Goal: Task Accomplishment & Management: Use online tool/utility

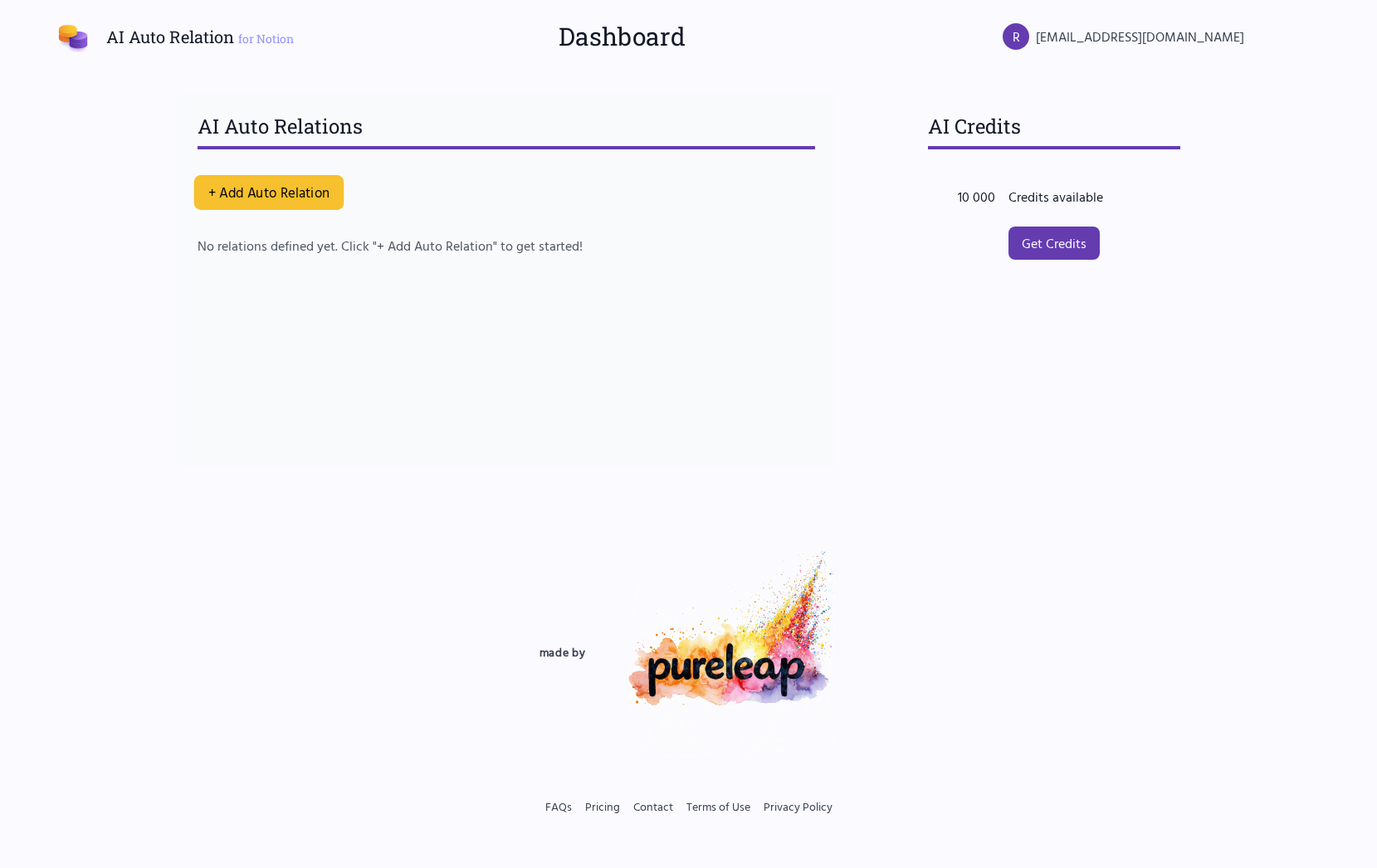
click at [222, 197] on button "+ Add Auto Relation" at bounding box center [268, 192] width 151 height 35
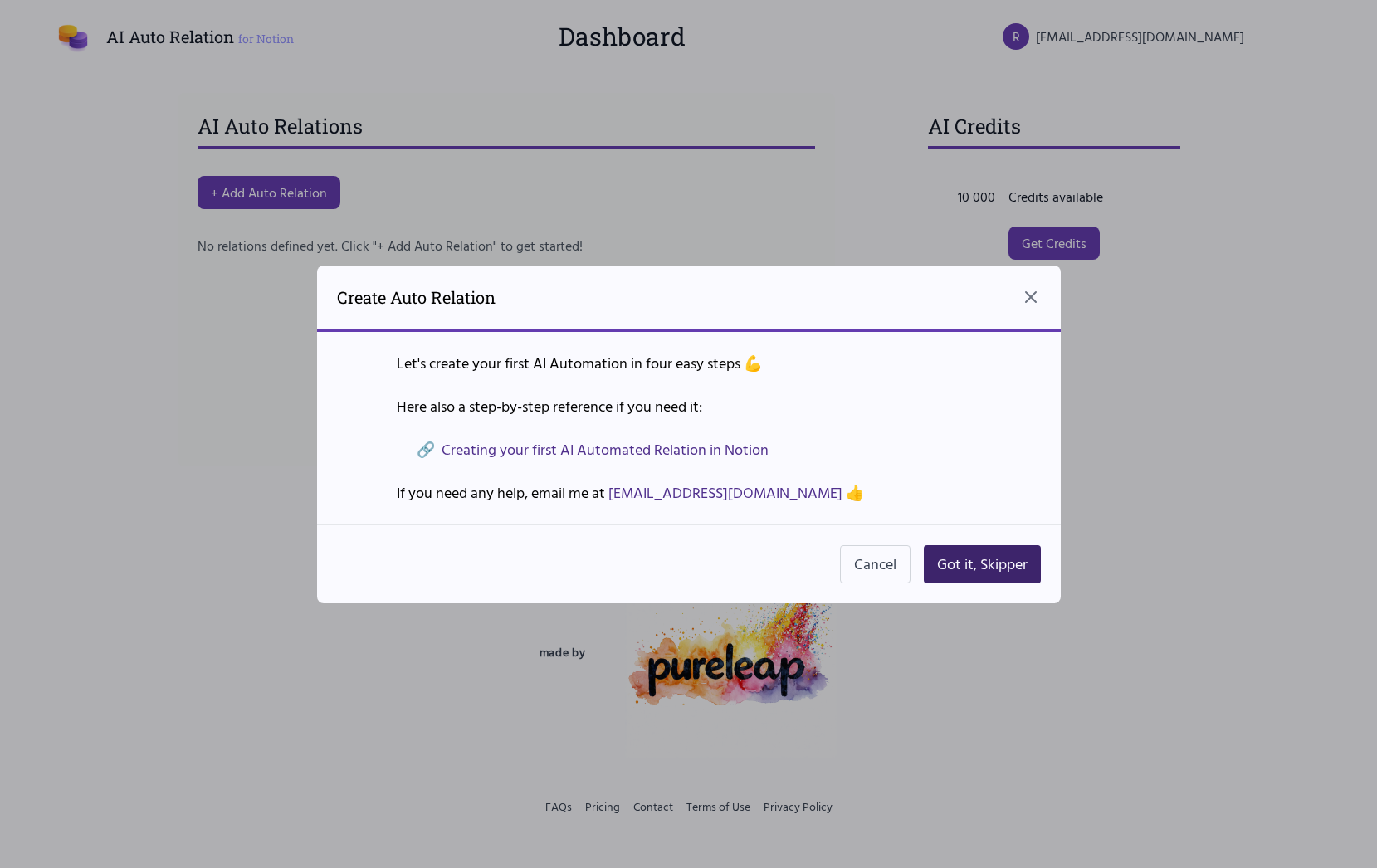
click at [985, 557] on button "Got it, Skipper" at bounding box center [982, 564] width 117 height 38
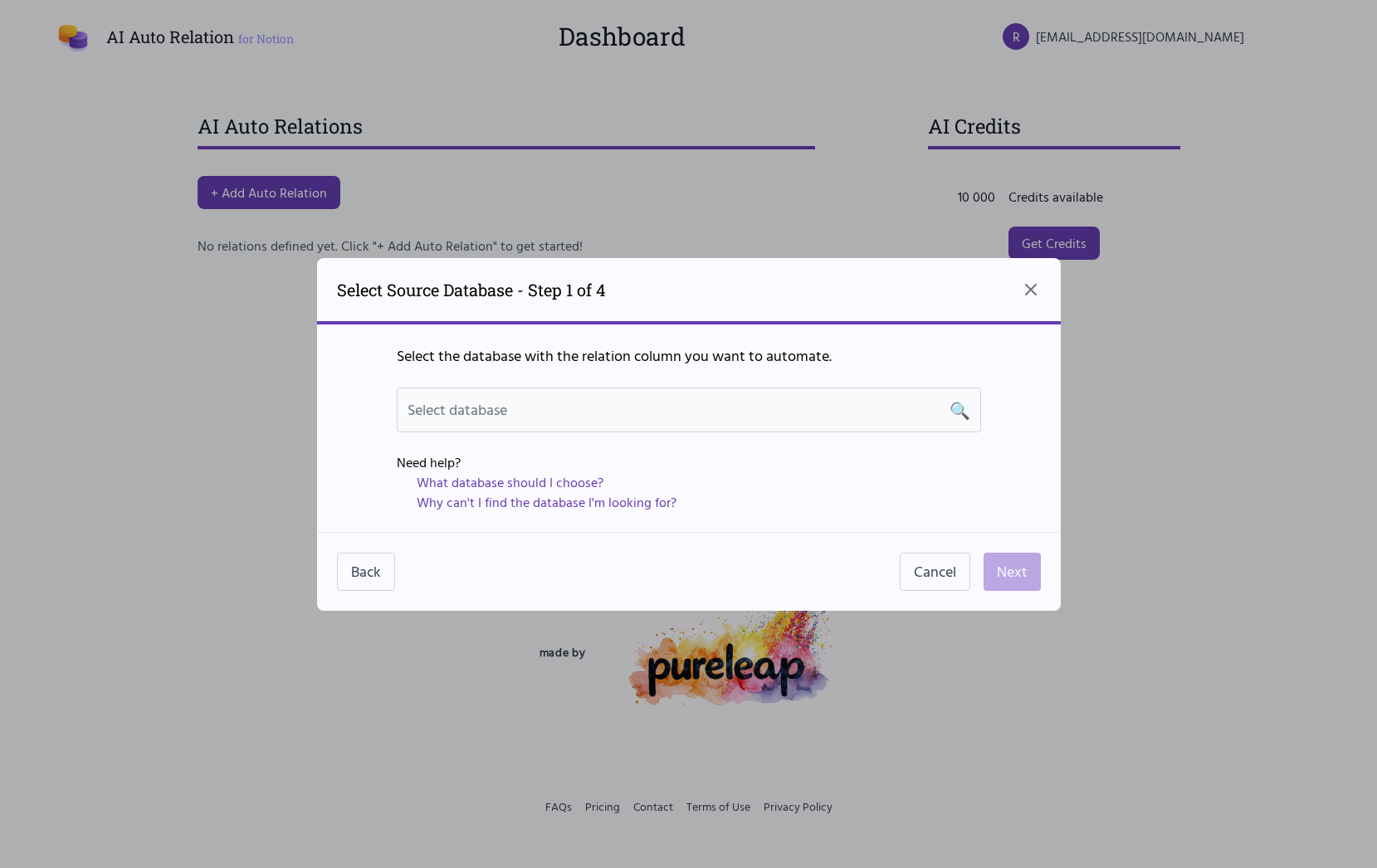
click at [632, 416] on div "Select database 🔍" at bounding box center [689, 410] width 563 height 23
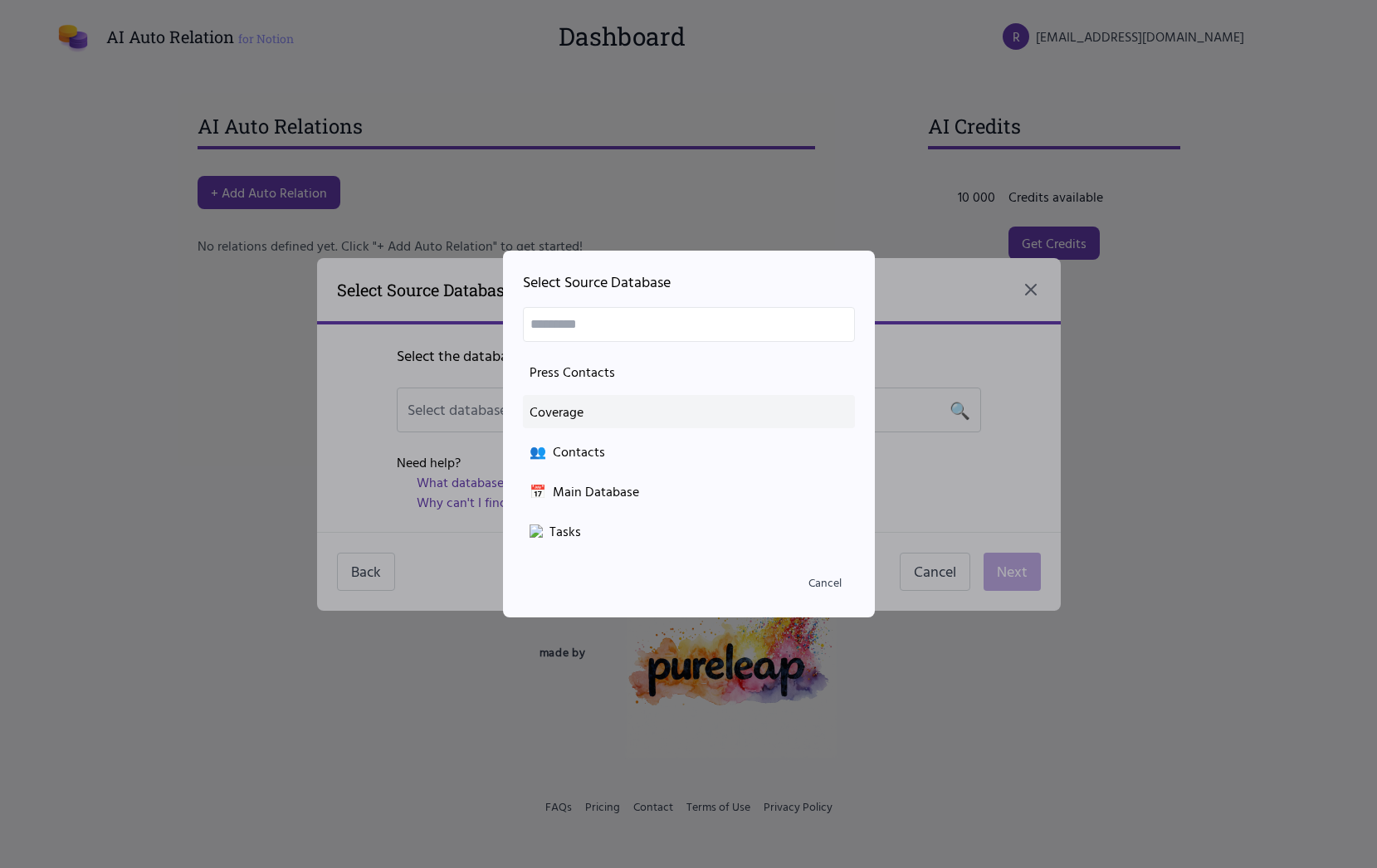
click at [631, 398] on li "Coverage" at bounding box center [688, 411] width 332 height 33
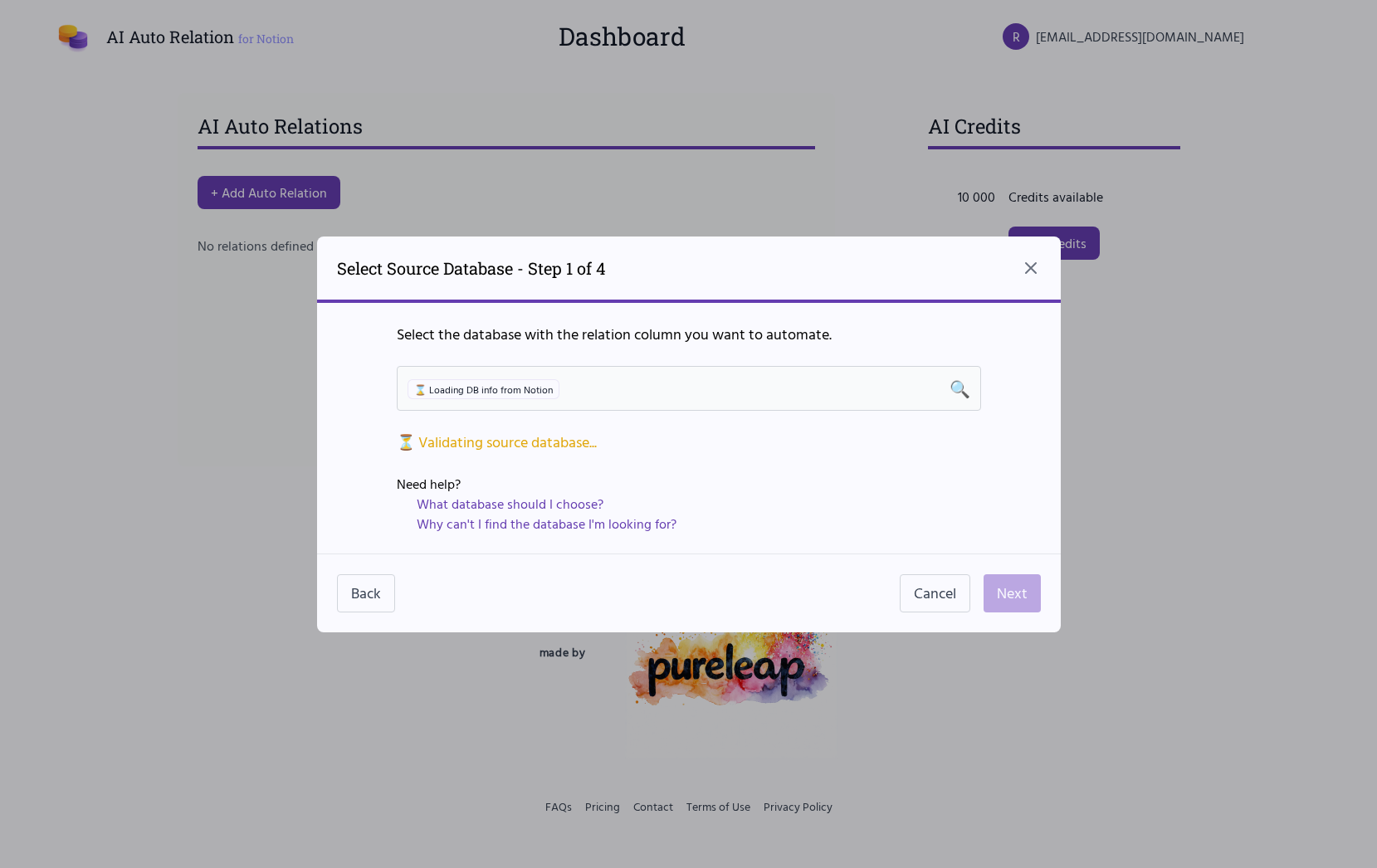
click at [587, 389] on div "⌛ Loading DB info from Notion 🔍" at bounding box center [689, 388] width 563 height 23
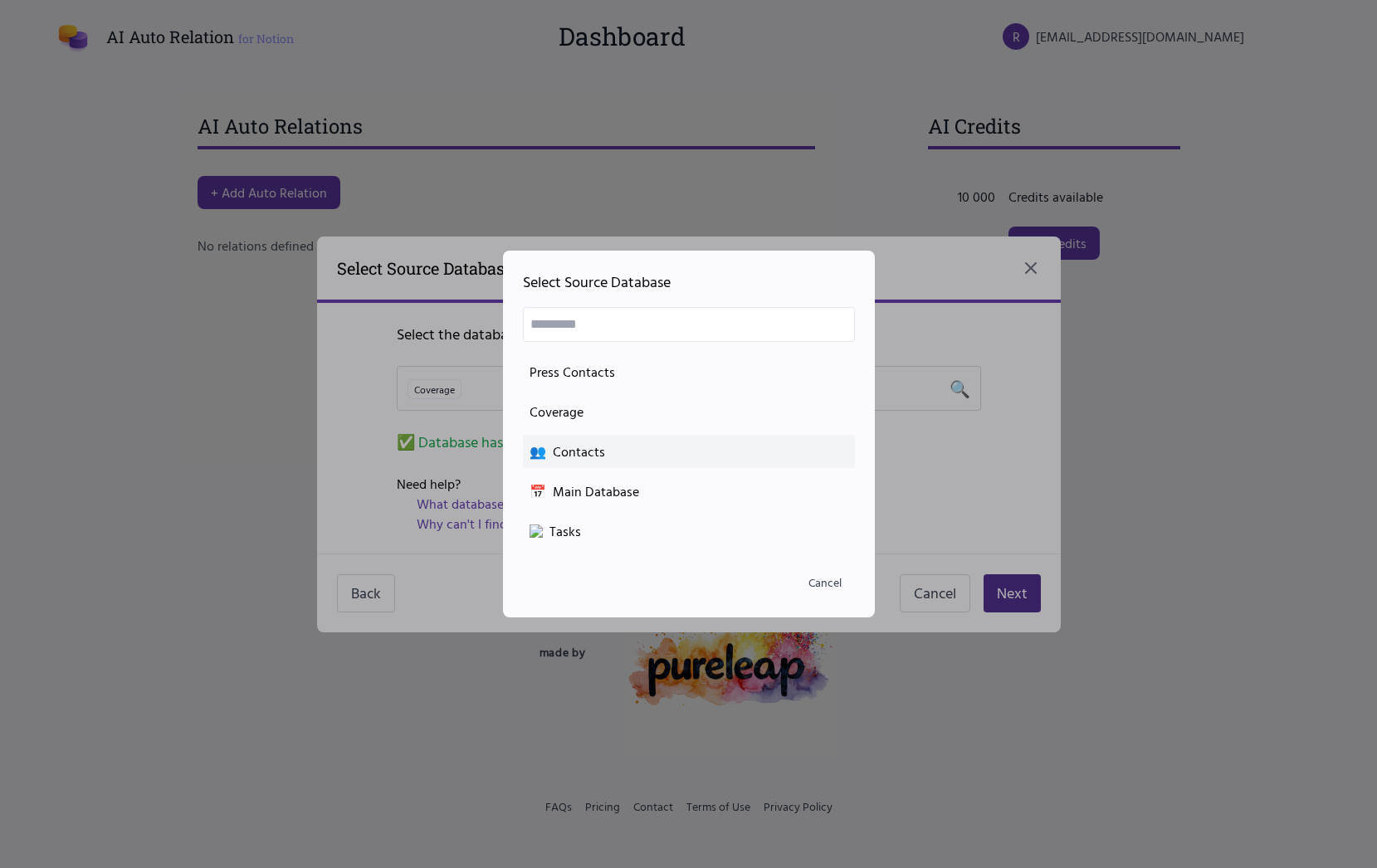
click at [626, 456] on div "👥 Contacts" at bounding box center [688, 451] width 319 height 20
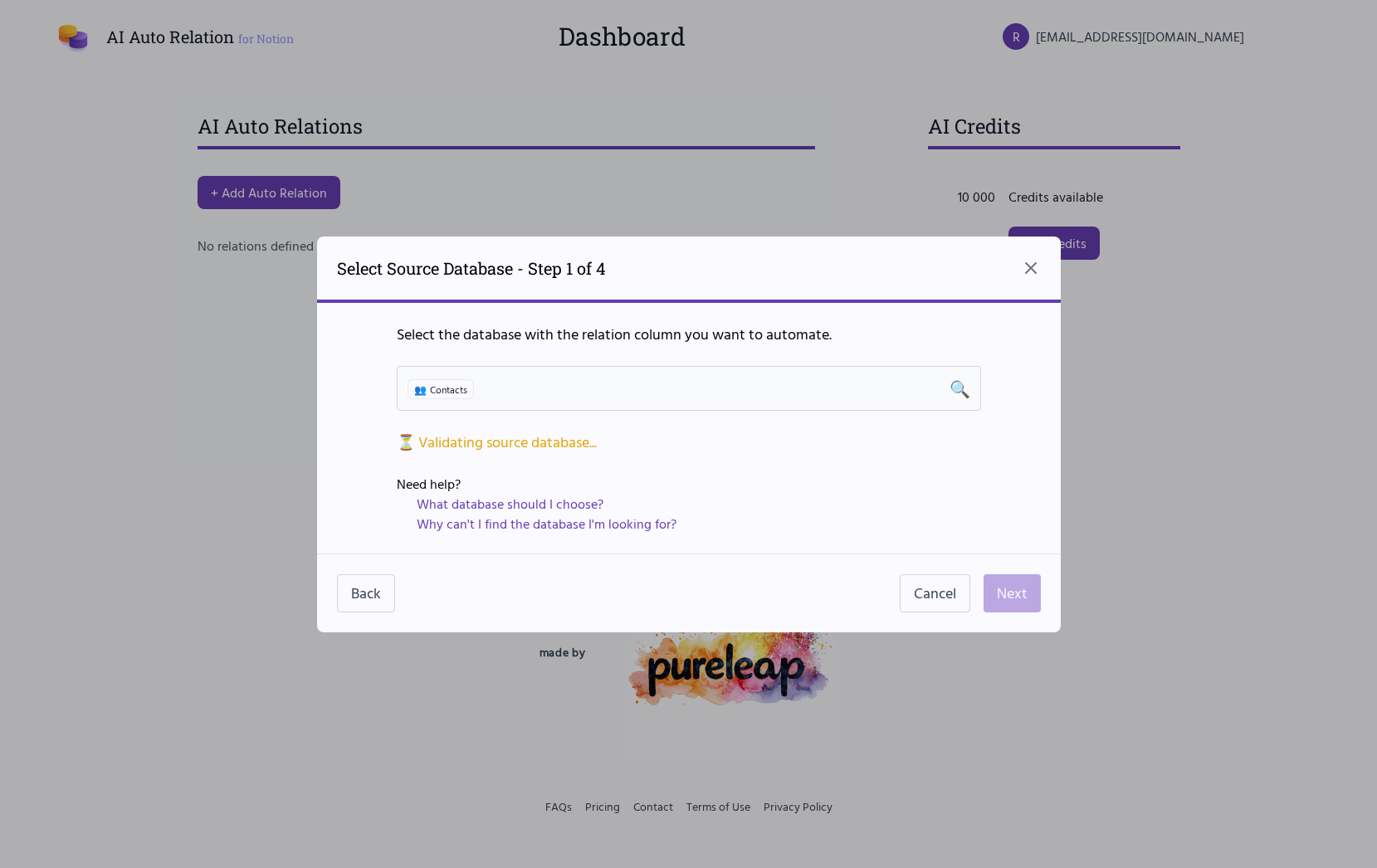
click at [639, 390] on div "👥 Contacts 🔍" at bounding box center [689, 388] width 563 height 23
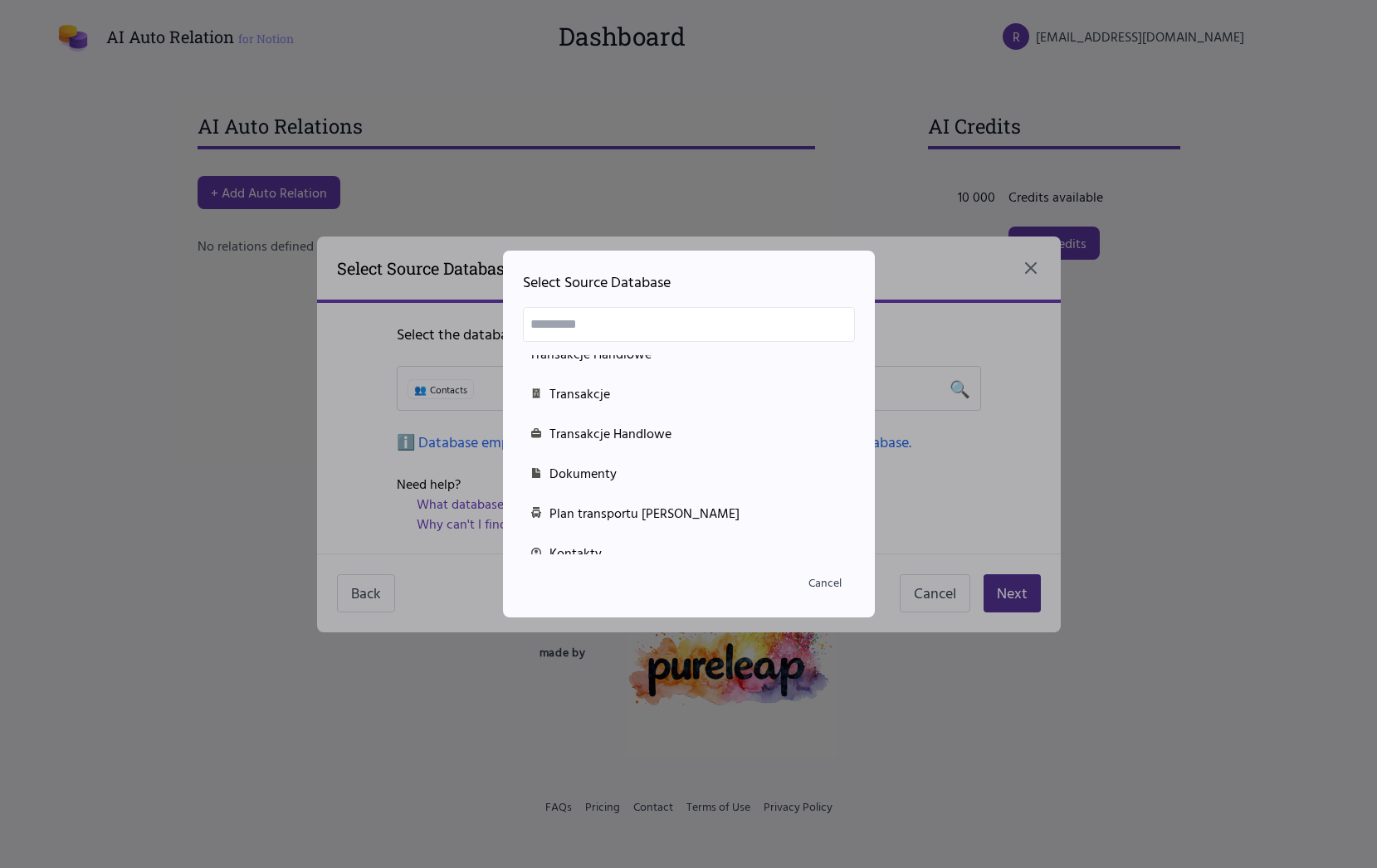
scroll to position [297, 0]
click at [643, 429] on div "Transakcje Handlowe" at bounding box center [688, 433] width 319 height 20
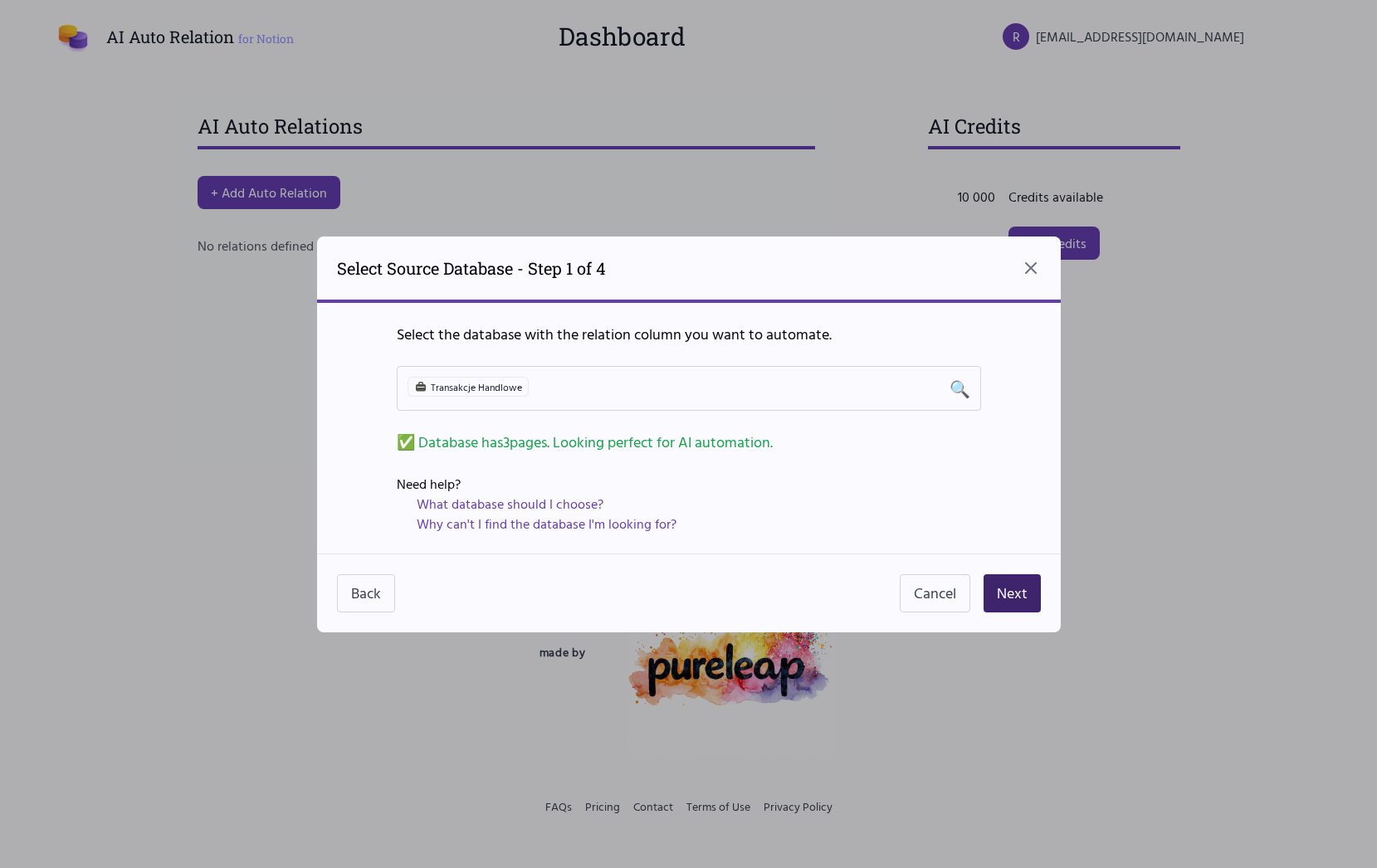
click at [1008, 586] on button "Next" at bounding box center [1012, 593] width 57 height 38
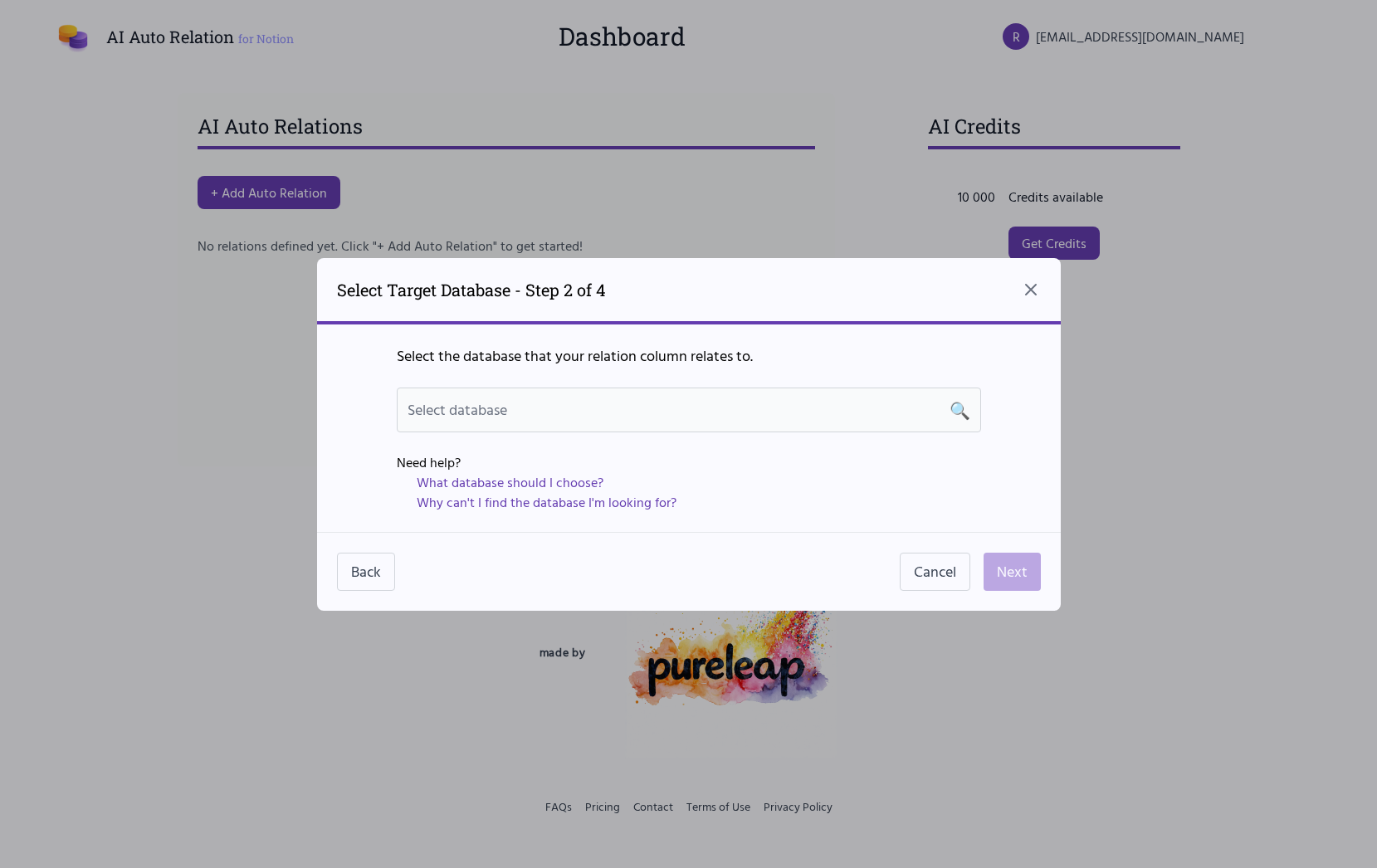
click at [616, 400] on div "Select database 🔍" at bounding box center [689, 410] width 563 height 23
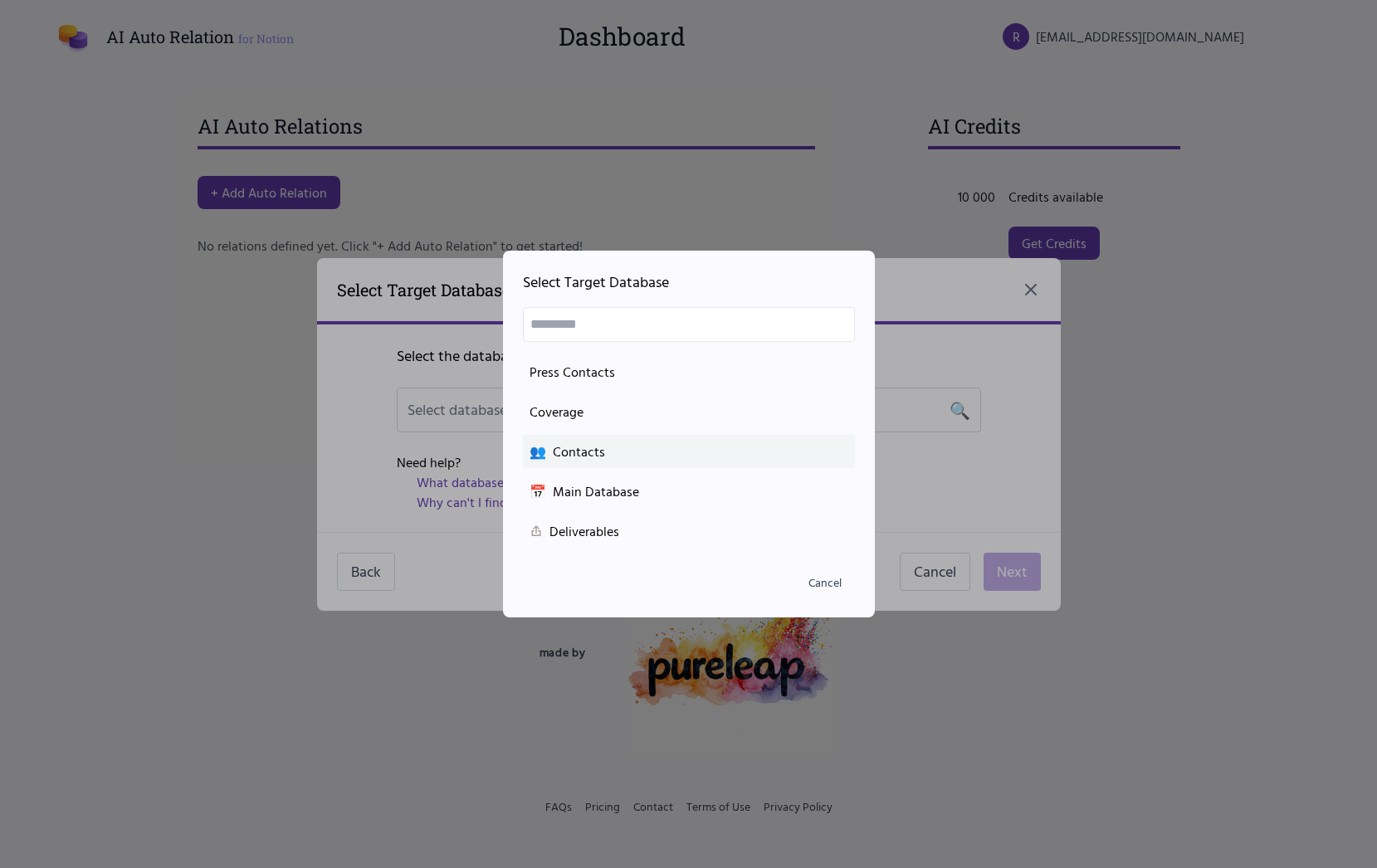
click at [608, 457] on div "👥 Contacts" at bounding box center [688, 451] width 319 height 20
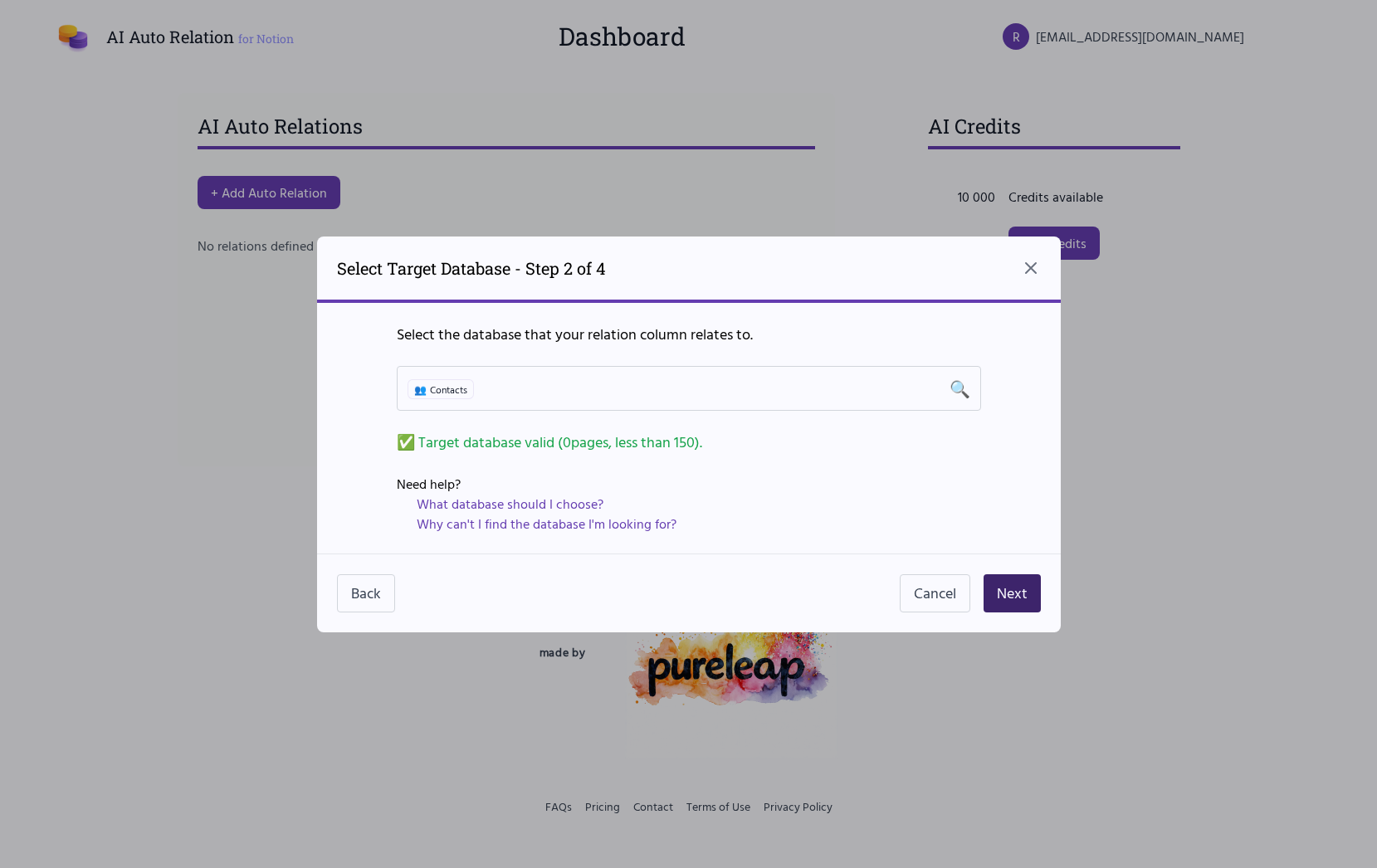
click at [1016, 600] on button "Next" at bounding box center [1012, 593] width 57 height 38
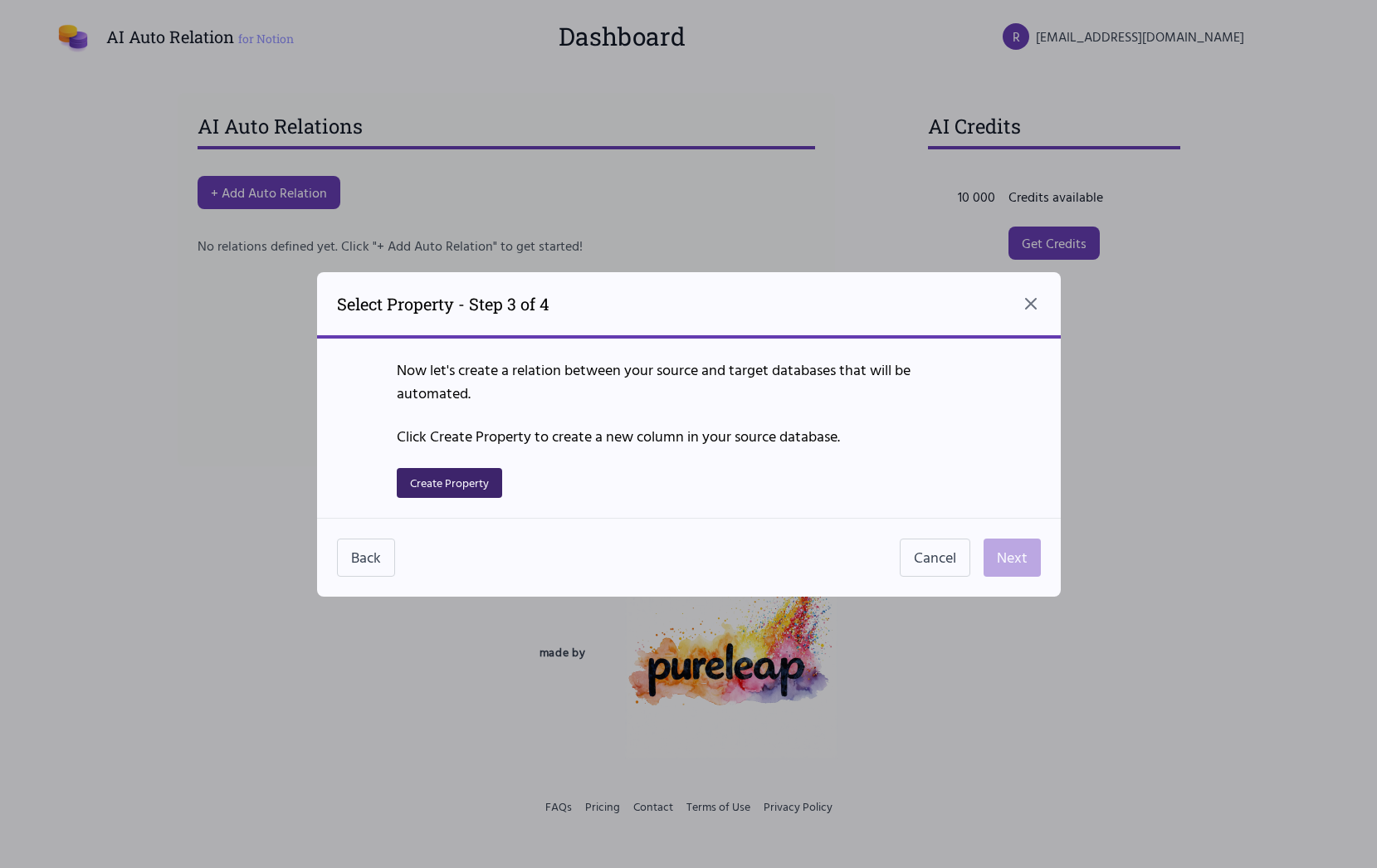
click at [441, 487] on button "Create Property" at bounding box center [449, 483] width 106 height 30
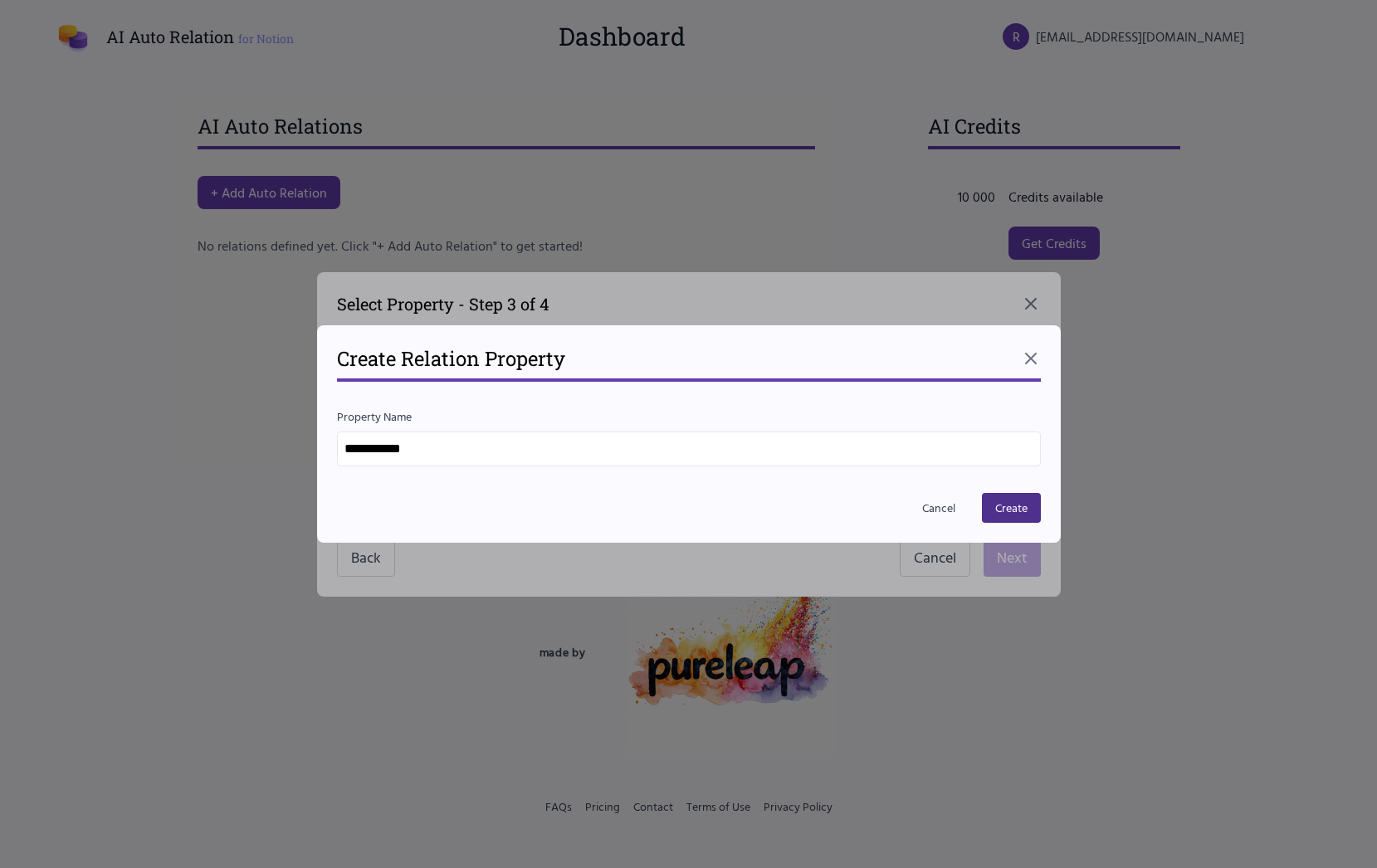
click at [522, 453] on input "**********" at bounding box center [688, 448] width 703 height 35
click at [1004, 501] on button "Create" at bounding box center [1011, 508] width 59 height 30
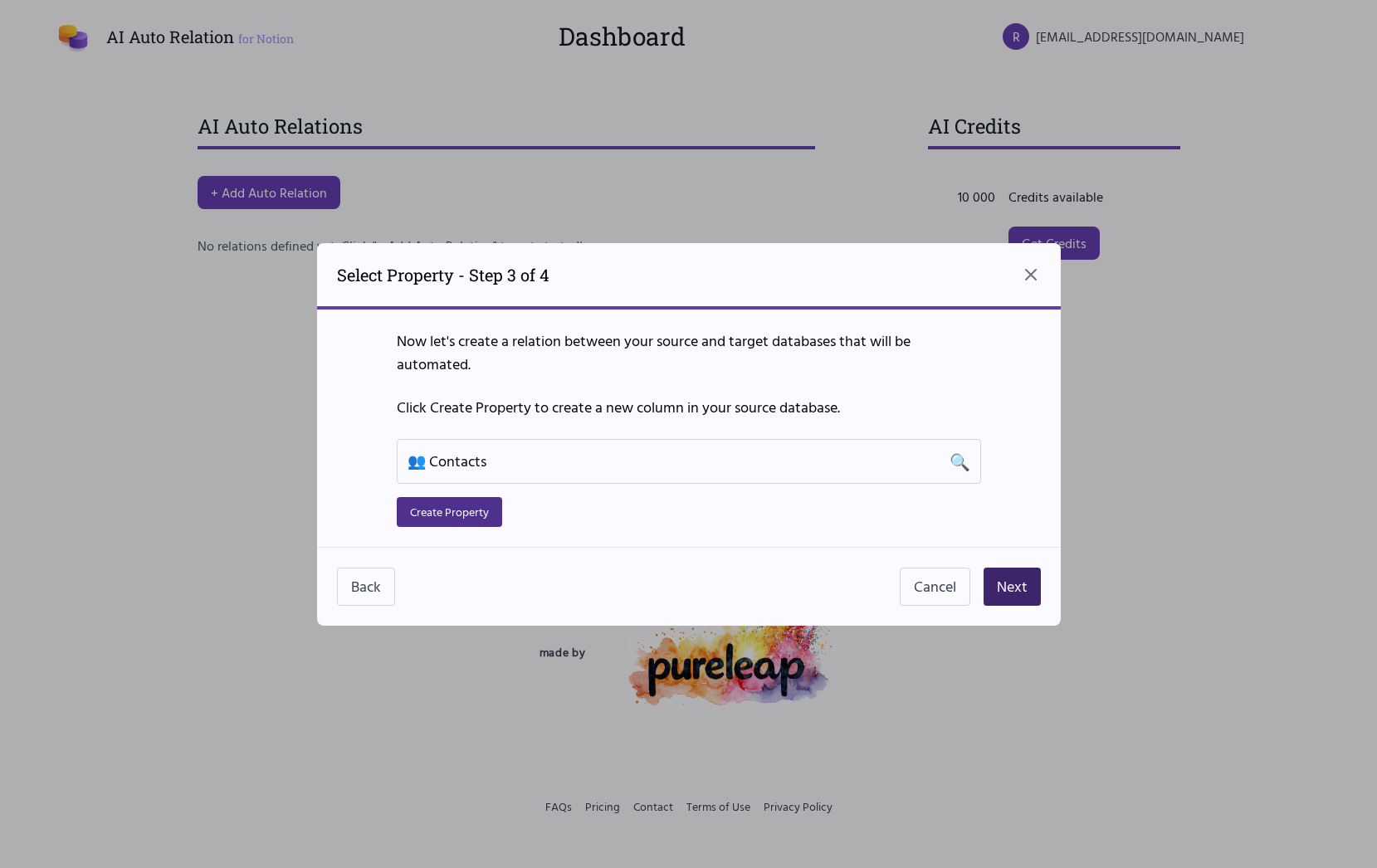
click at [1014, 590] on button "Next" at bounding box center [1012, 586] width 57 height 38
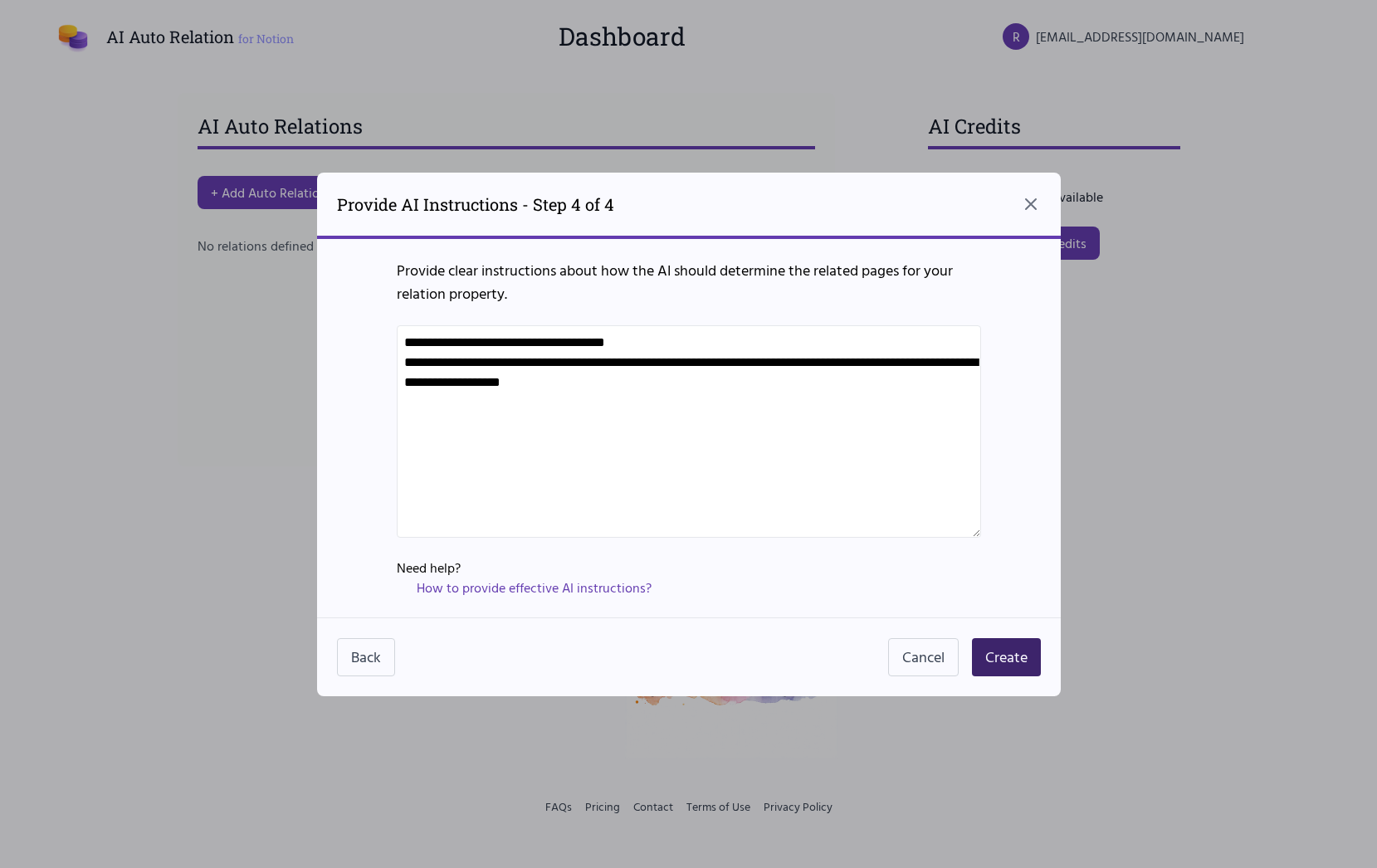
click at [1015, 660] on button "Create" at bounding box center [1007, 657] width 69 height 38
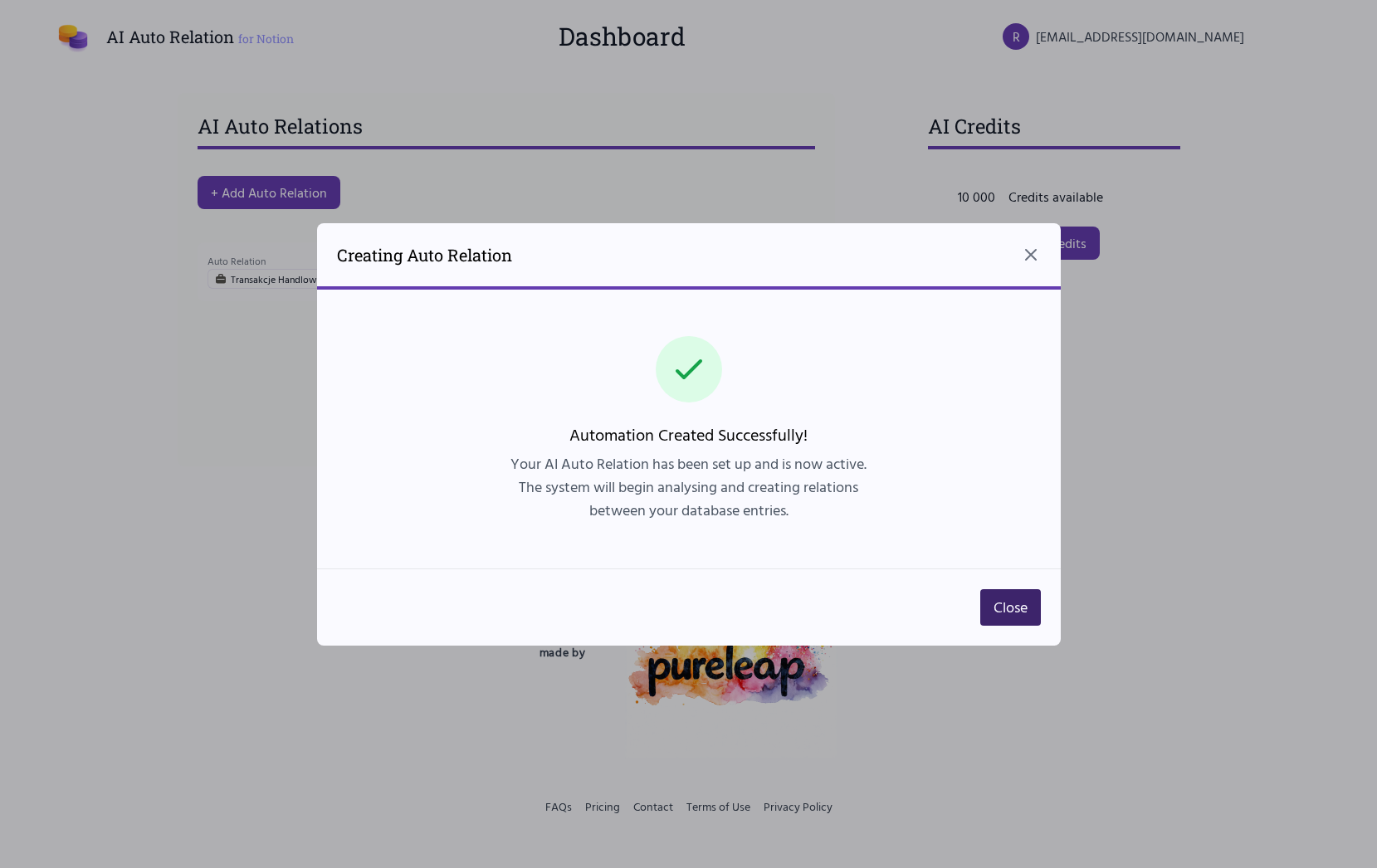
click at [1021, 608] on button "Close" at bounding box center [1010, 607] width 61 height 36
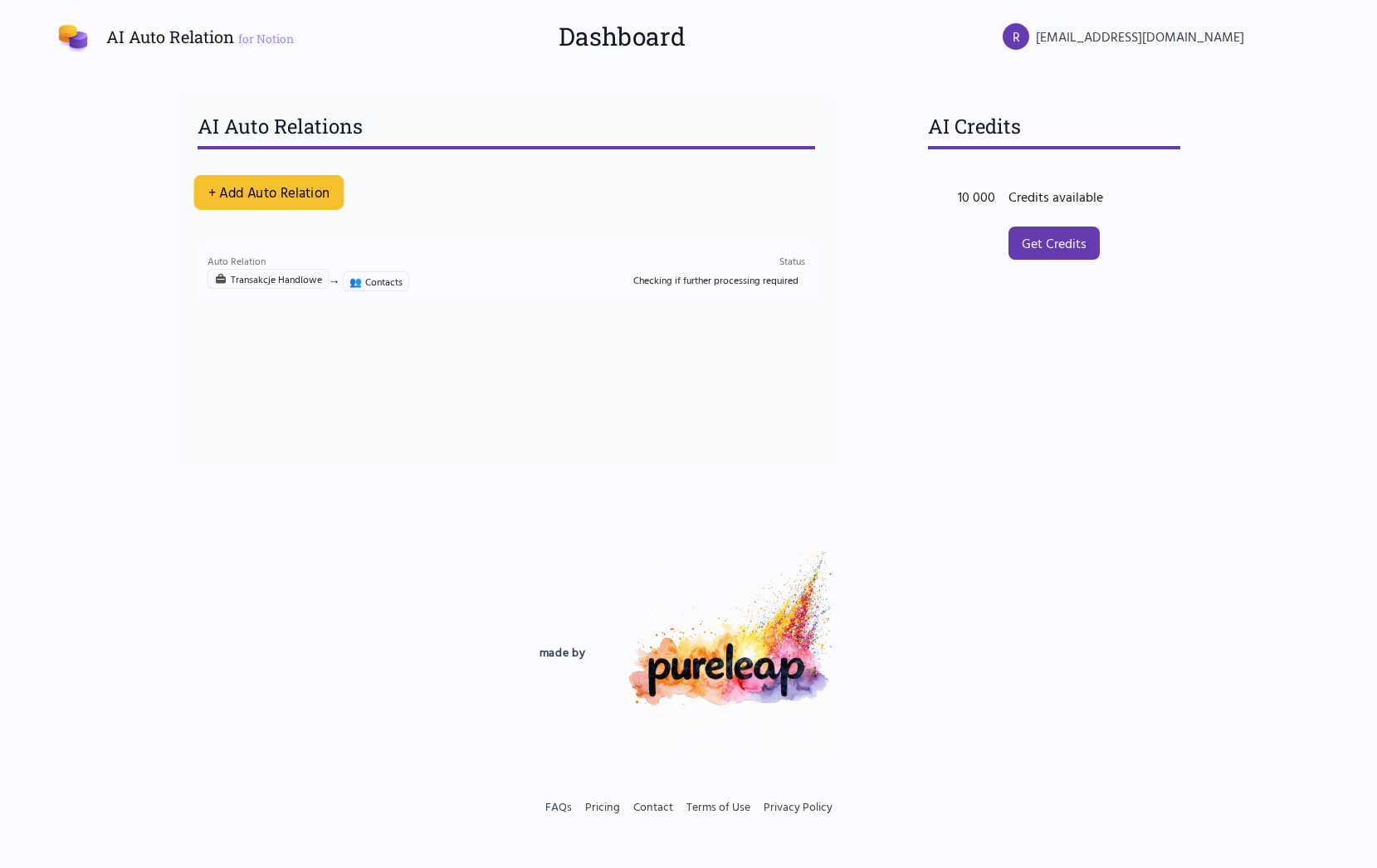
click at [288, 195] on button "+ Add Auto Relation" at bounding box center [268, 192] width 151 height 35
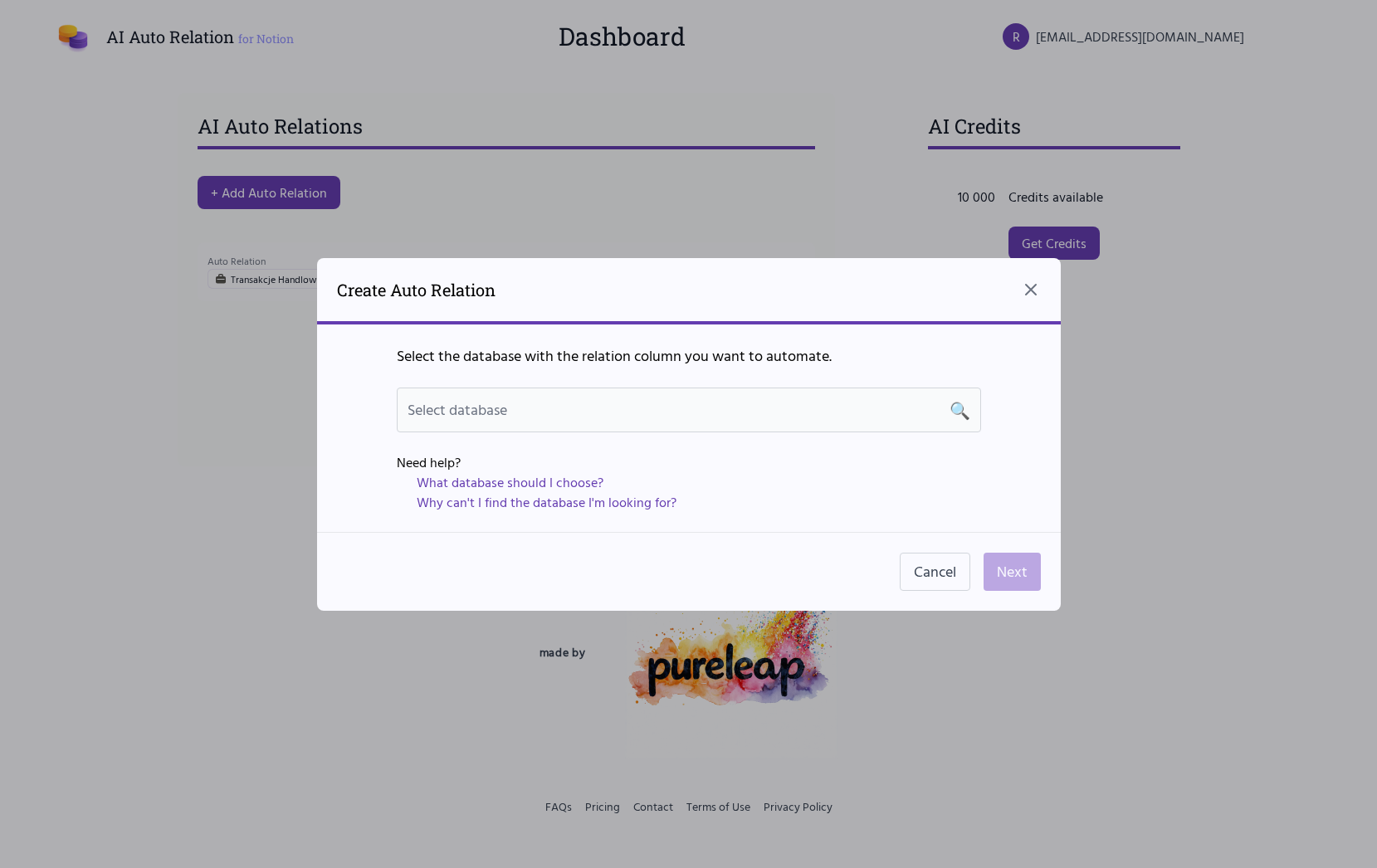
click at [782, 410] on div "Select database 🔍" at bounding box center [689, 410] width 563 height 23
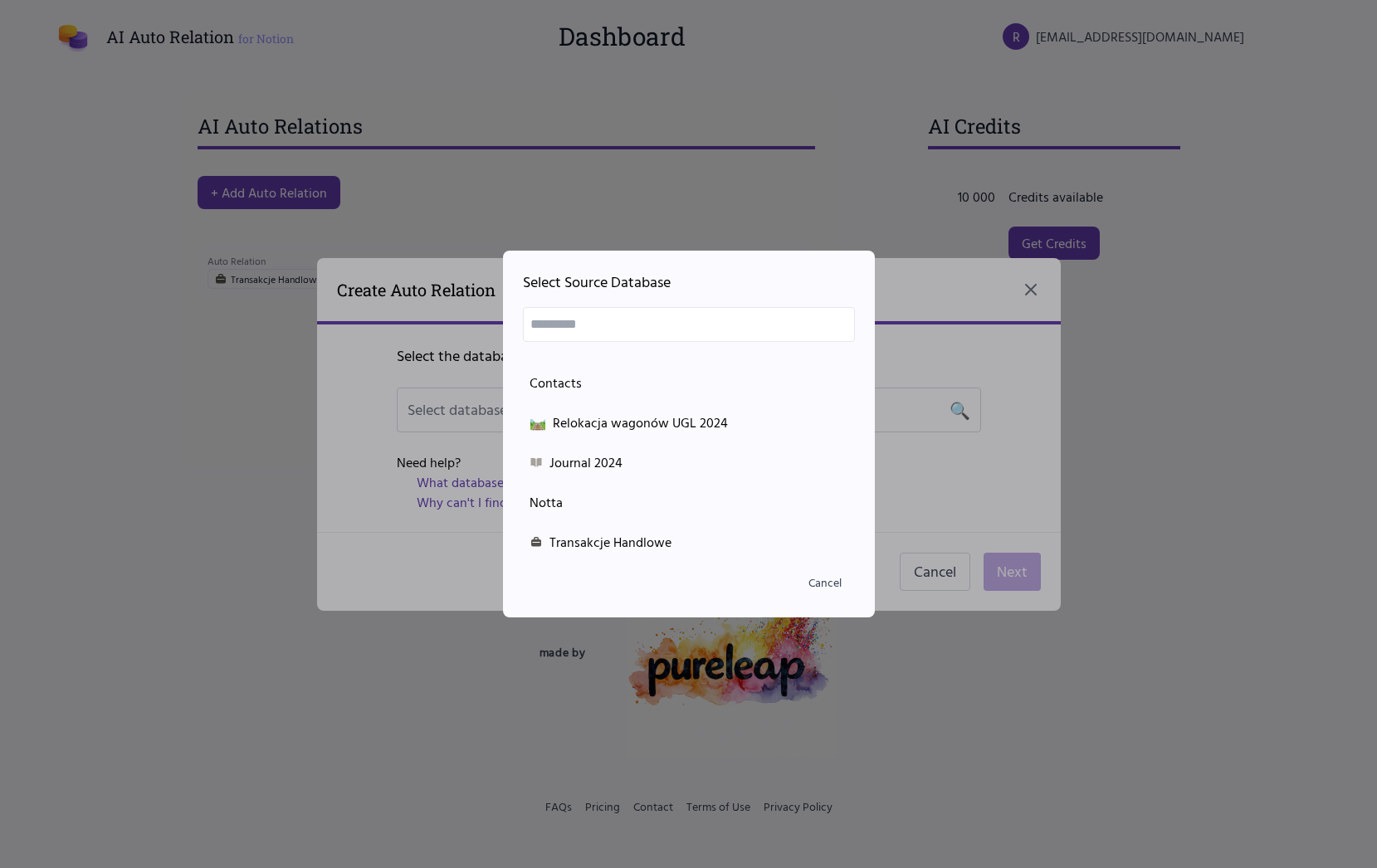
scroll to position [671, 0]
click at [608, 462] on div "Journal 2024" at bounding box center [688, 457] width 319 height 20
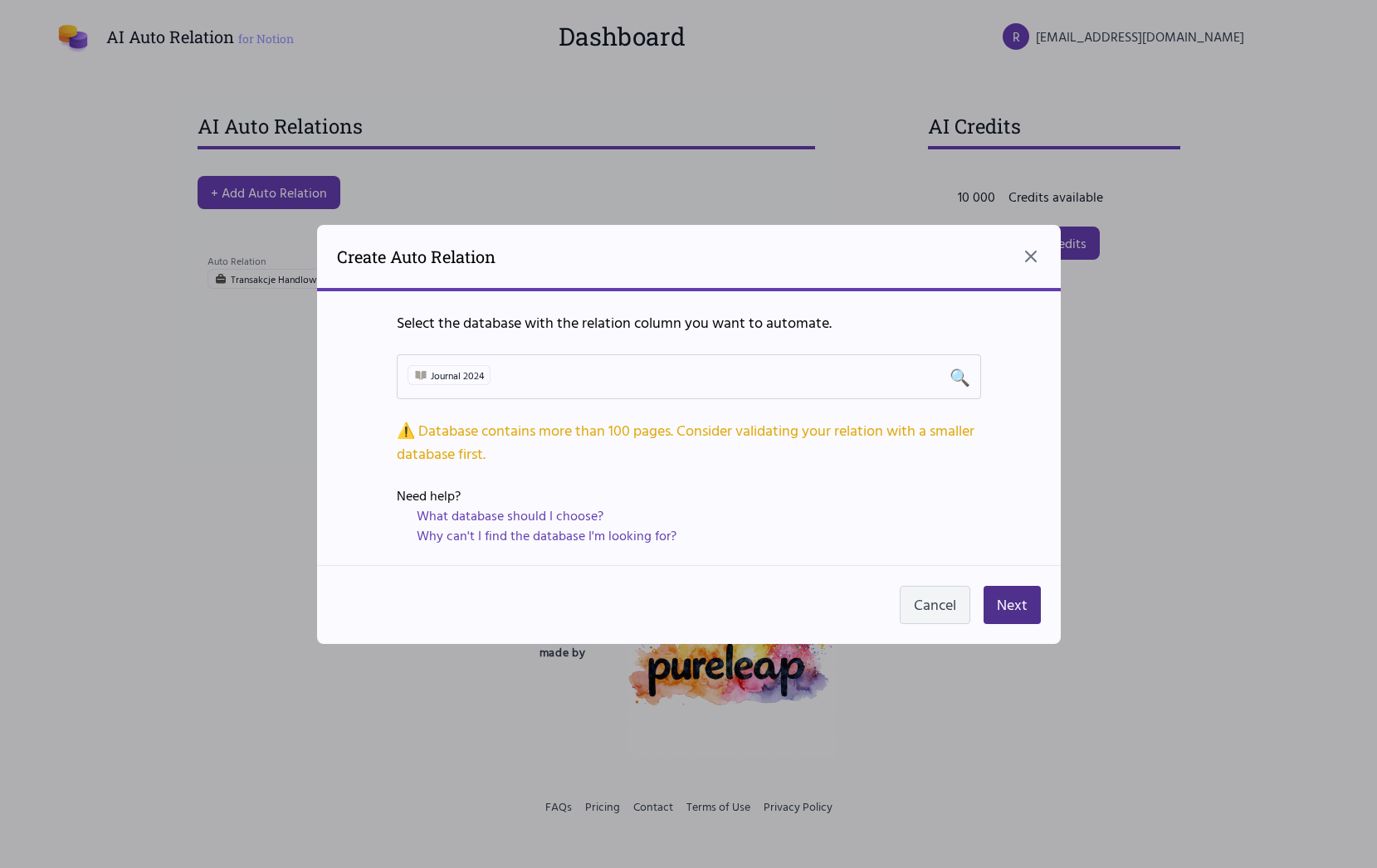
click at [914, 612] on button "Cancel" at bounding box center [935, 604] width 70 height 38
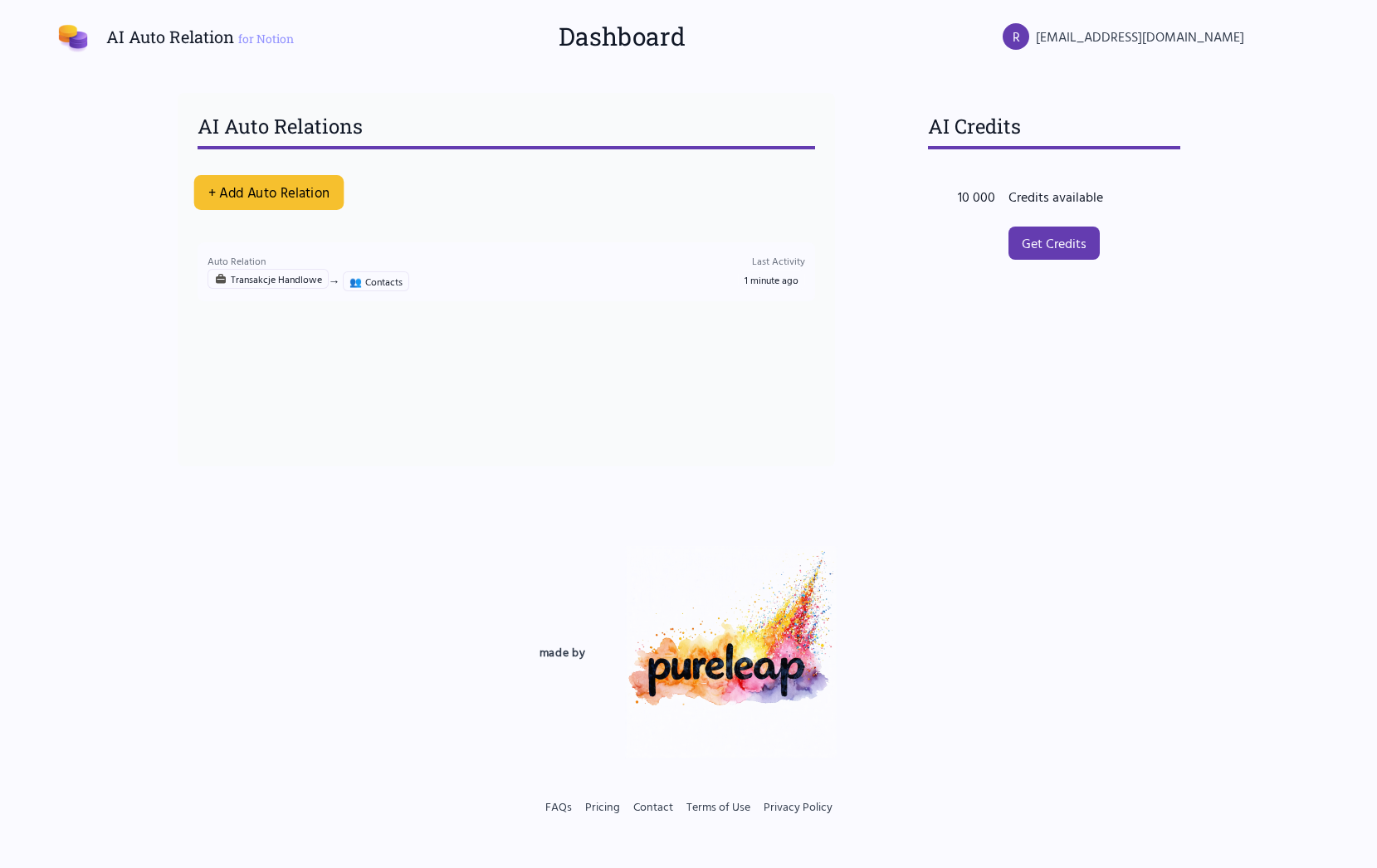
click at [254, 194] on button "+ Add Auto Relation" at bounding box center [268, 192] width 151 height 35
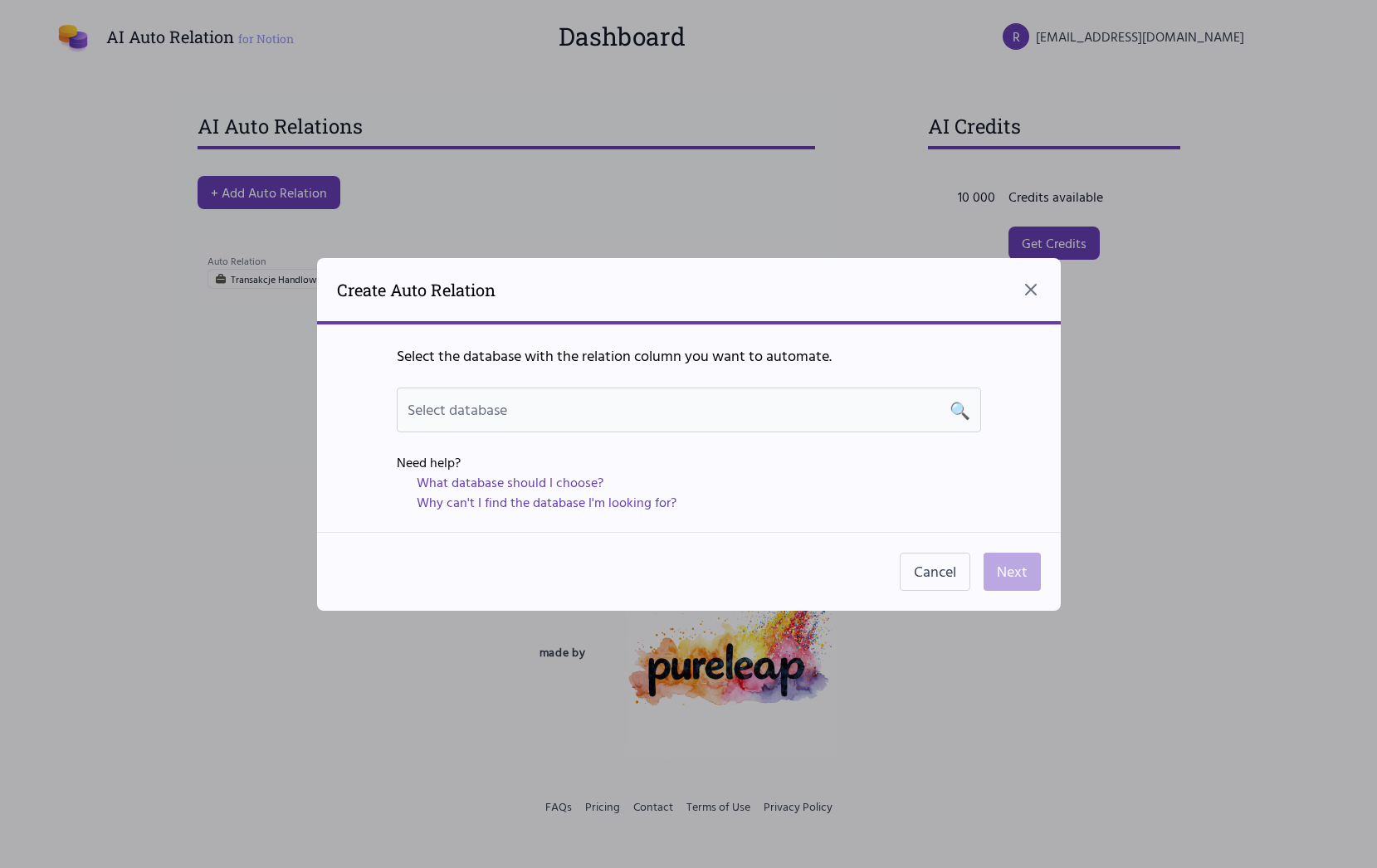
click at [494, 409] on span "Select database" at bounding box center [457, 410] width 99 height 22
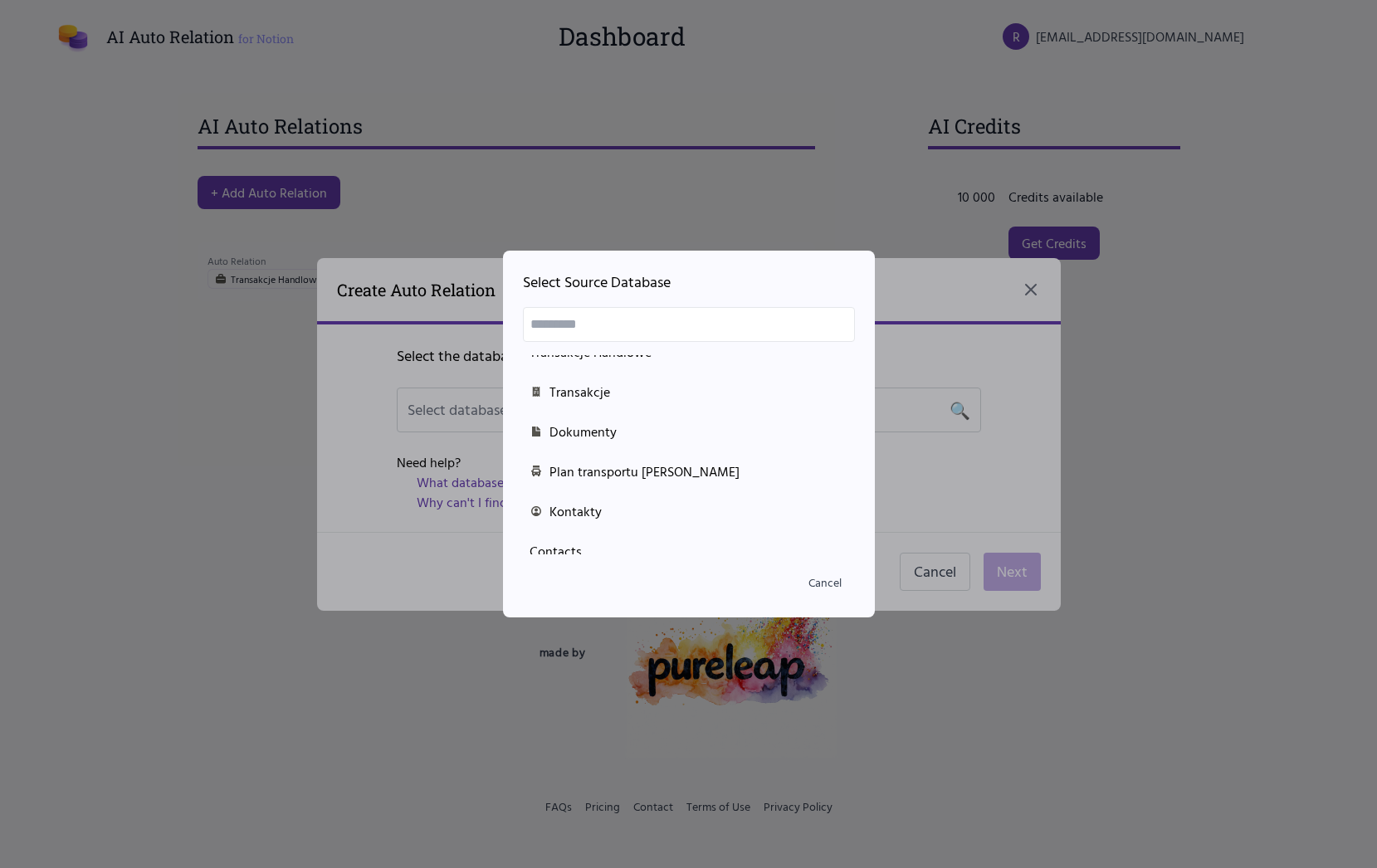
scroll to position [494, 0]
click at [643, 438] on div "Dokumenty" at bounding box center [688, 435] width 319 height 20
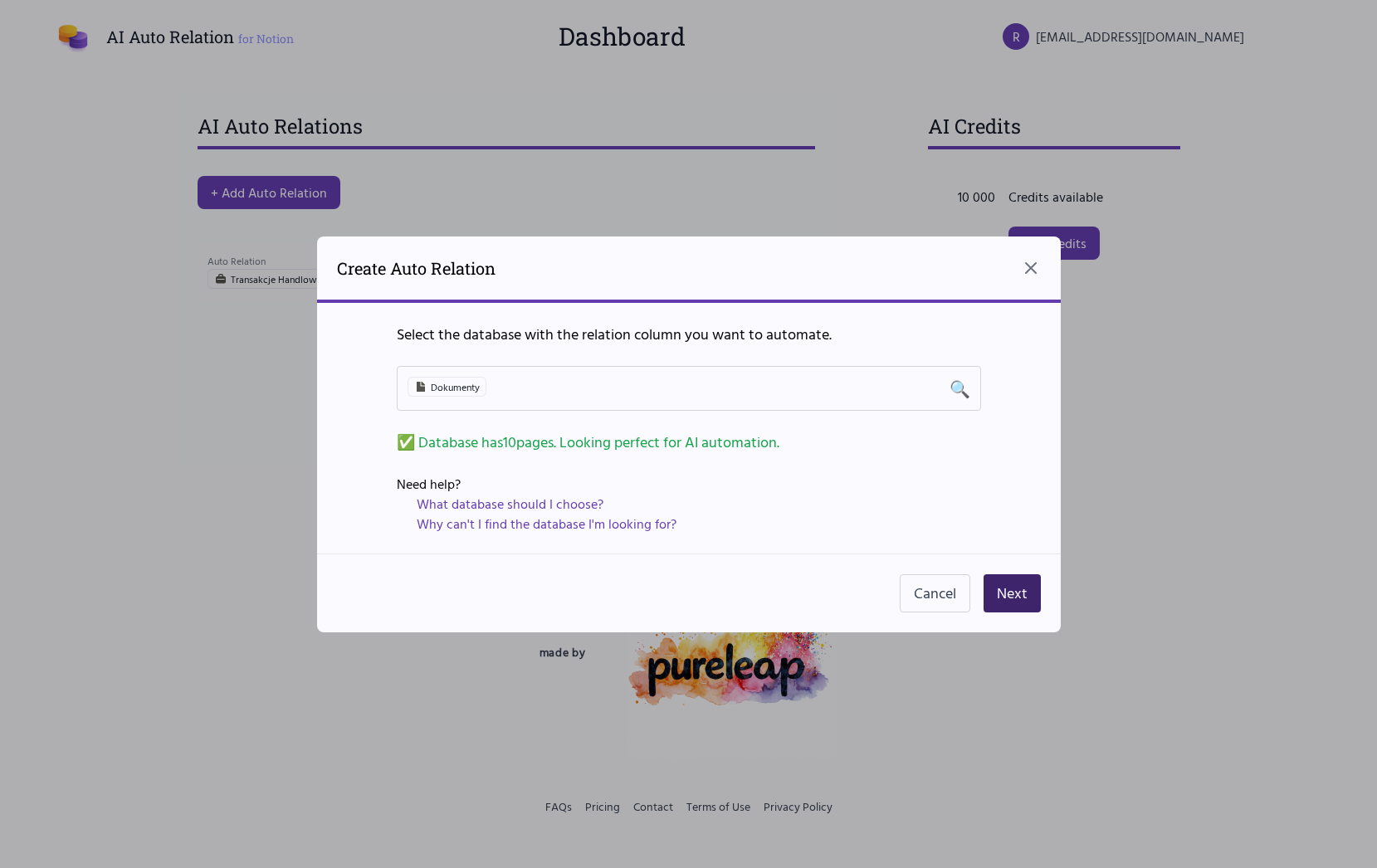
click at [1017, 601] on button "Next" at bounding box center [1012, 593] width 57 height 38
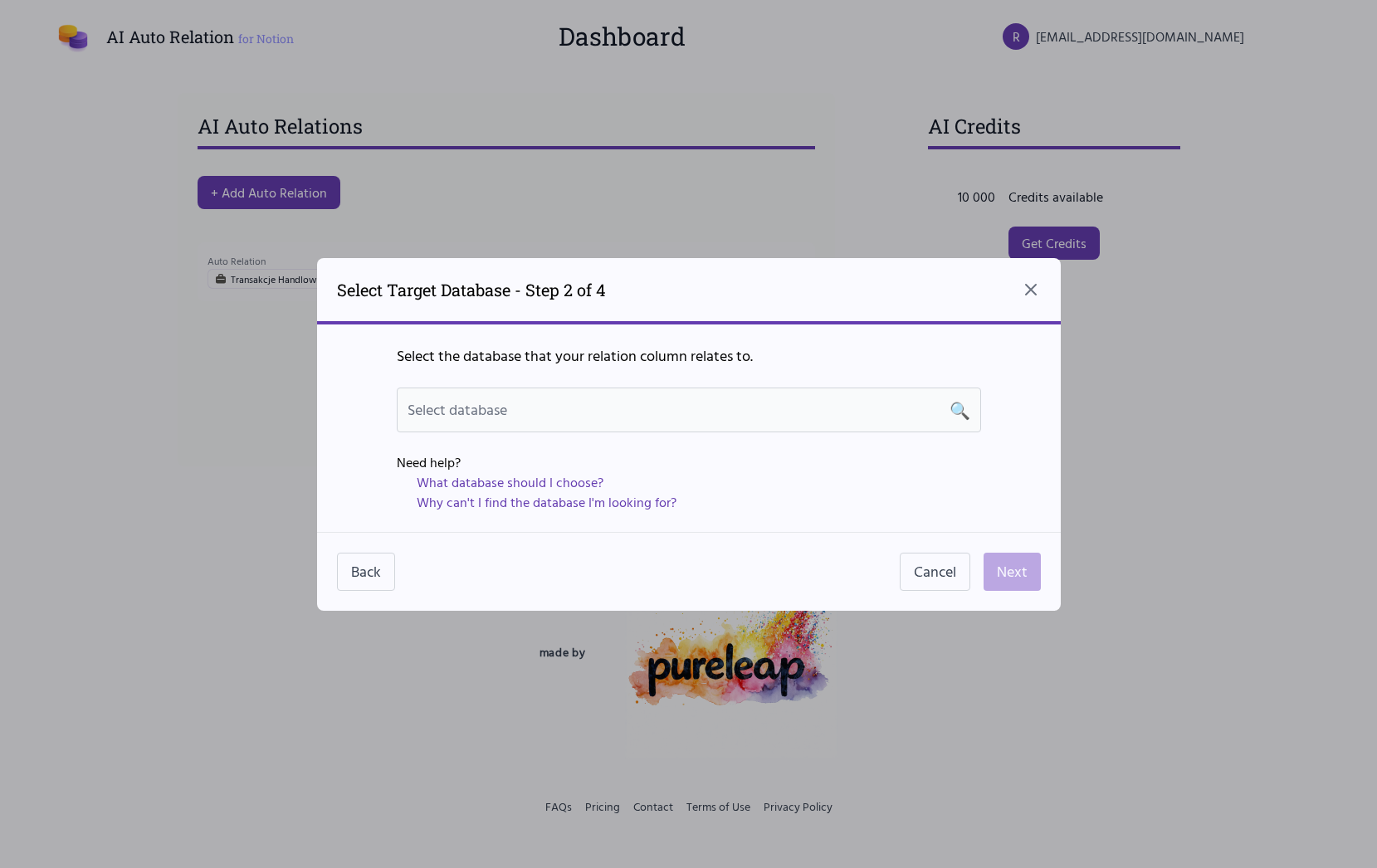
click at [527, 415] on div "Select database 🔍" at bounding box center [689, 410] width 563 height 23
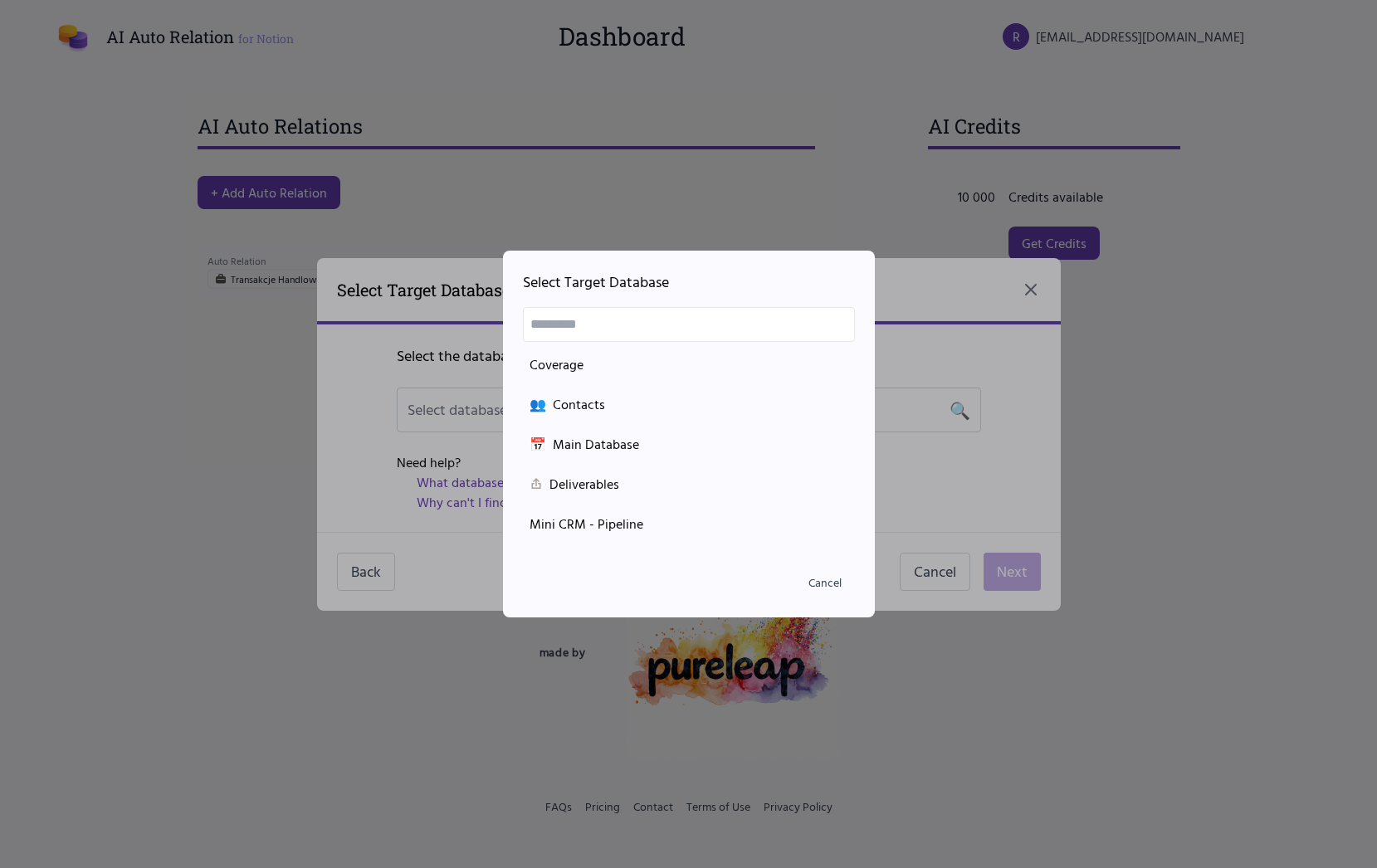
scroll to position [48, 0]
click at [631, 450] on div "📅 Main Database" at bounding box center [688, 442] width 319 height 20
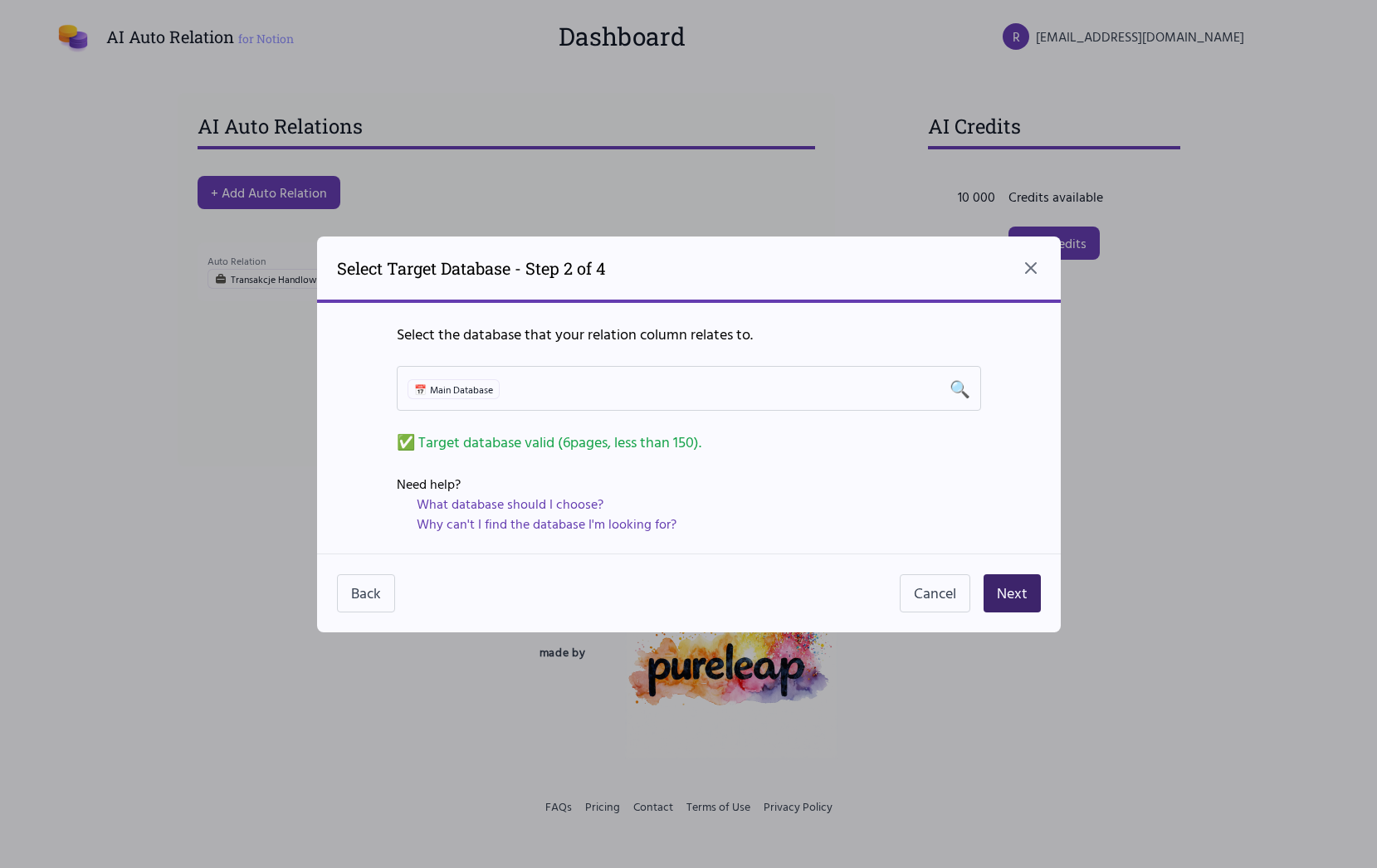
click at [1027, 591] on button "Next" at bounding box center [1012, 593] width 57 height 38
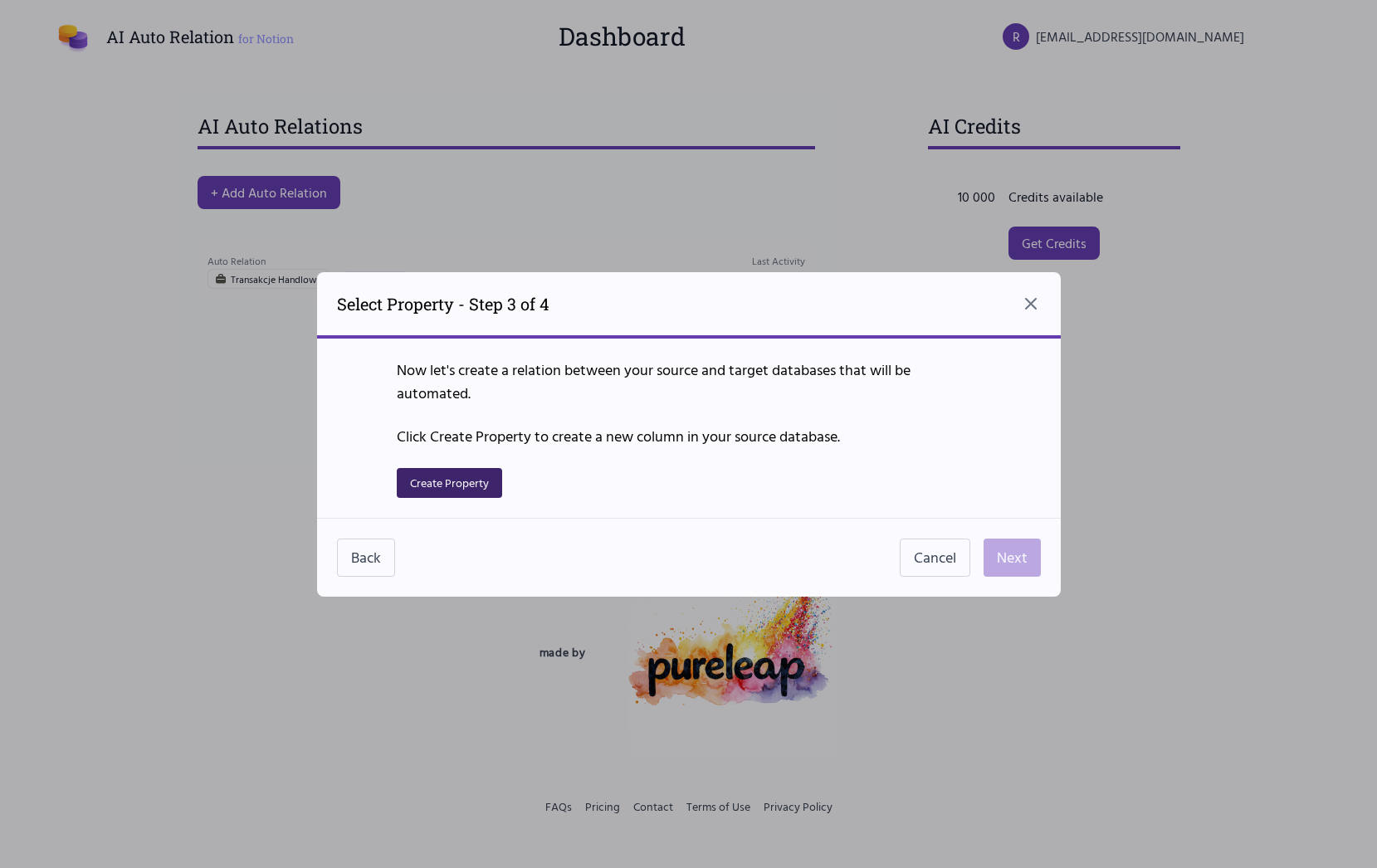
click at [461, 485] on button "Create Property" at bounding box center [449, 483] width 106 height 30
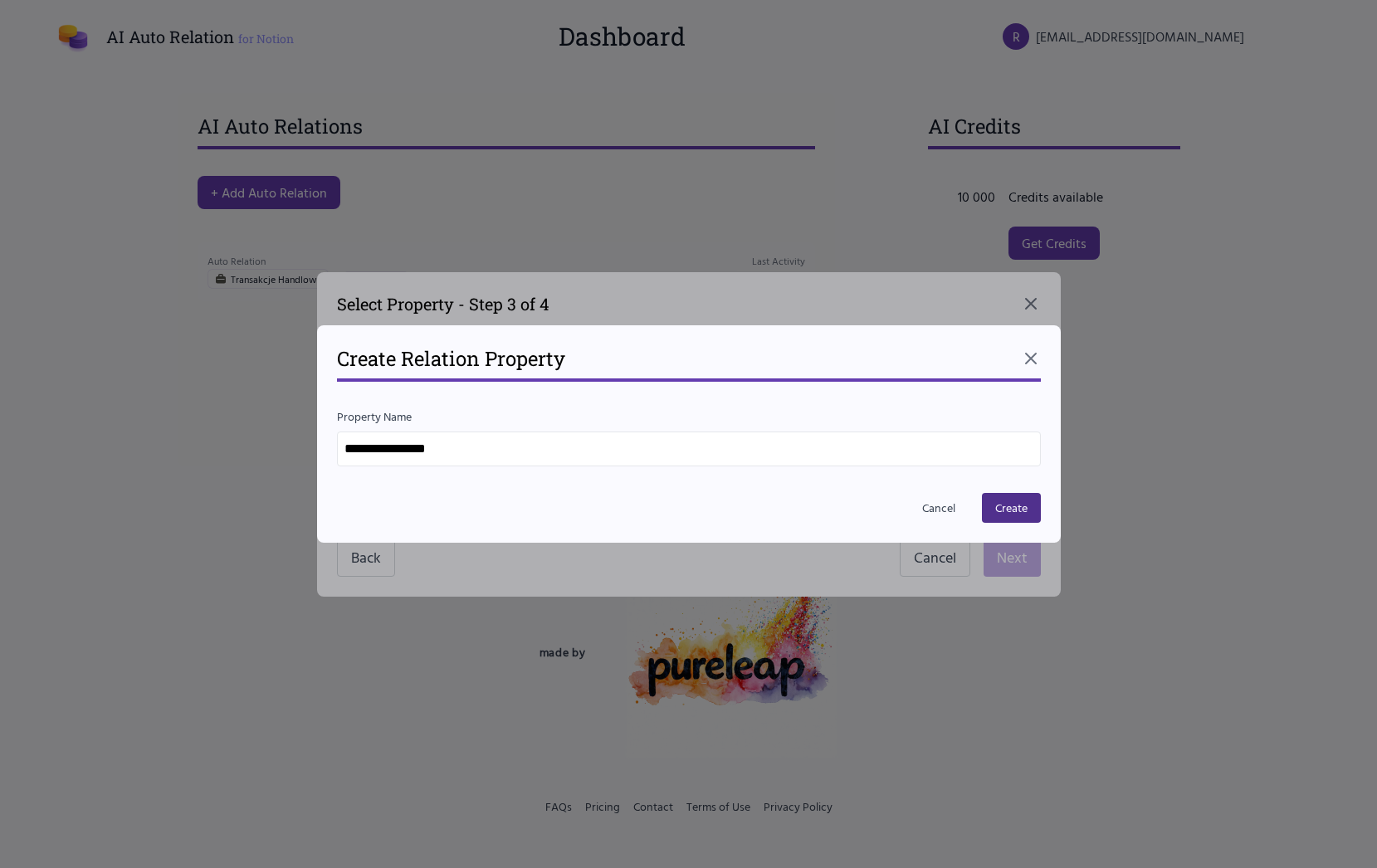
click at [602, 455] on input "**********" at bounding box center [688, 448] width 703 height 35
click at [1006, 508] on button "Create" at bounding box center [1011, 508] width 59 height 30
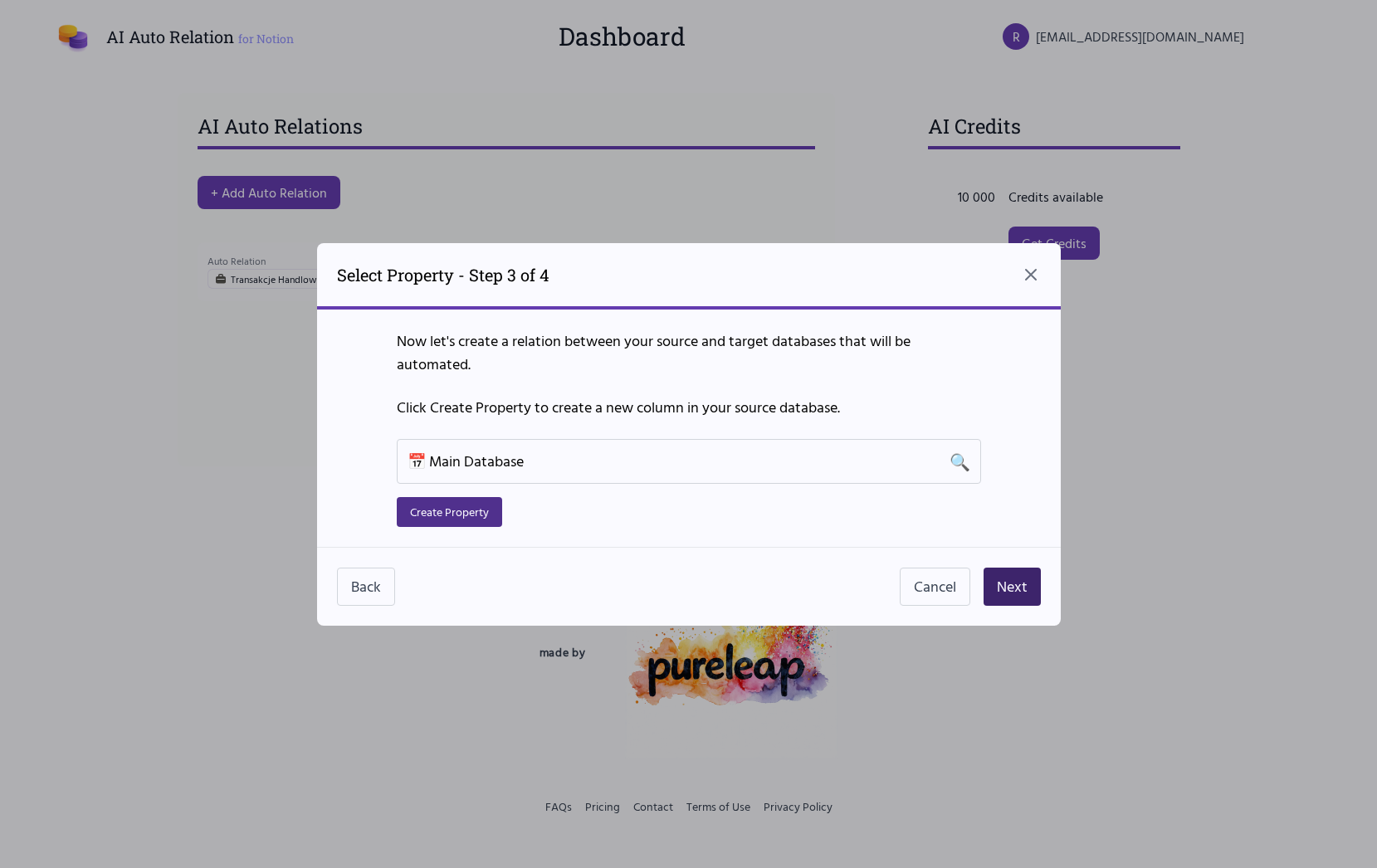
click at [1020, 589] on button "Next" at bounding box center [1012, 586] width 57 height 38
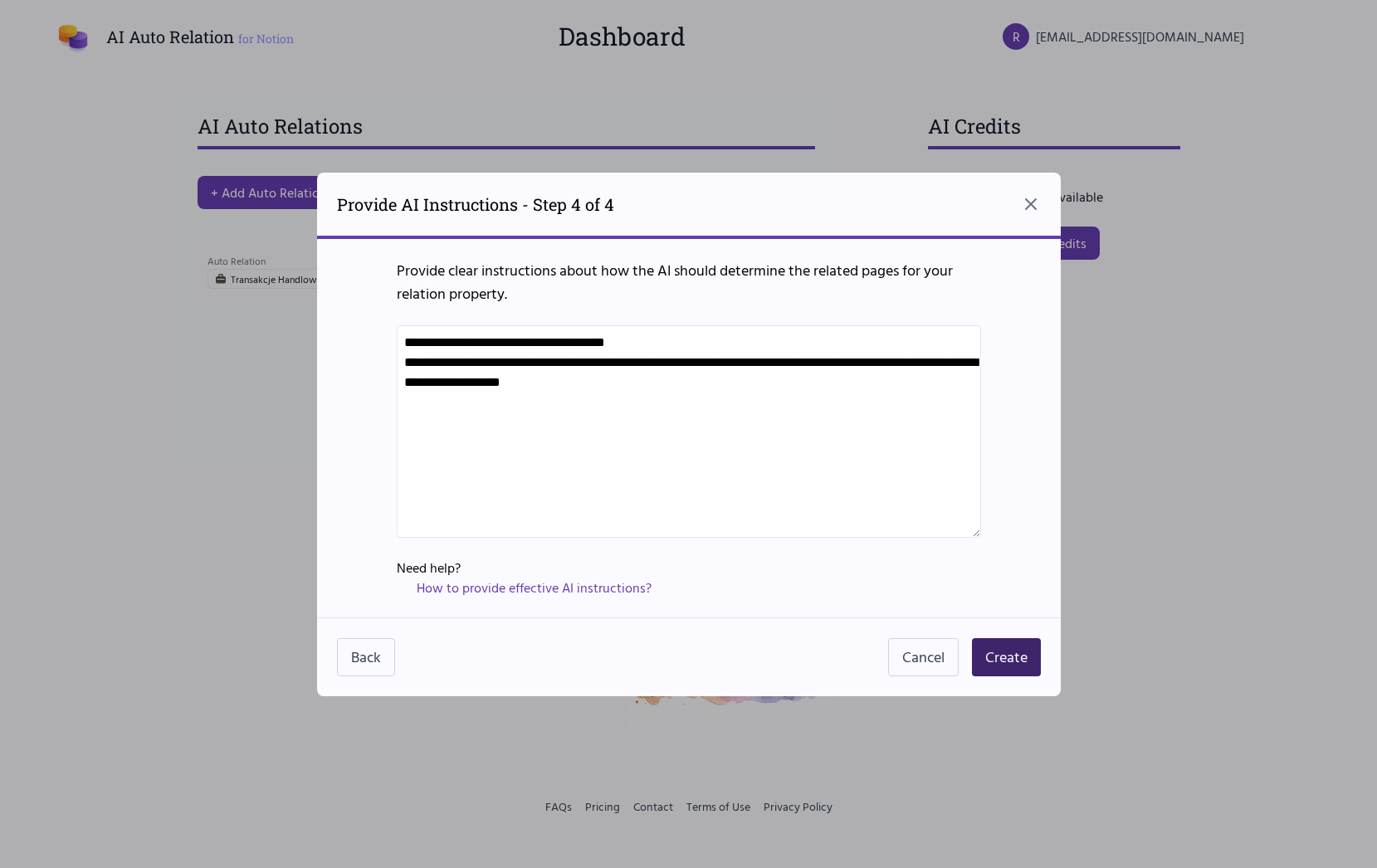
click at [1011, 662] on button "Create" at bounding box center [1007, 657] width 69 height 38
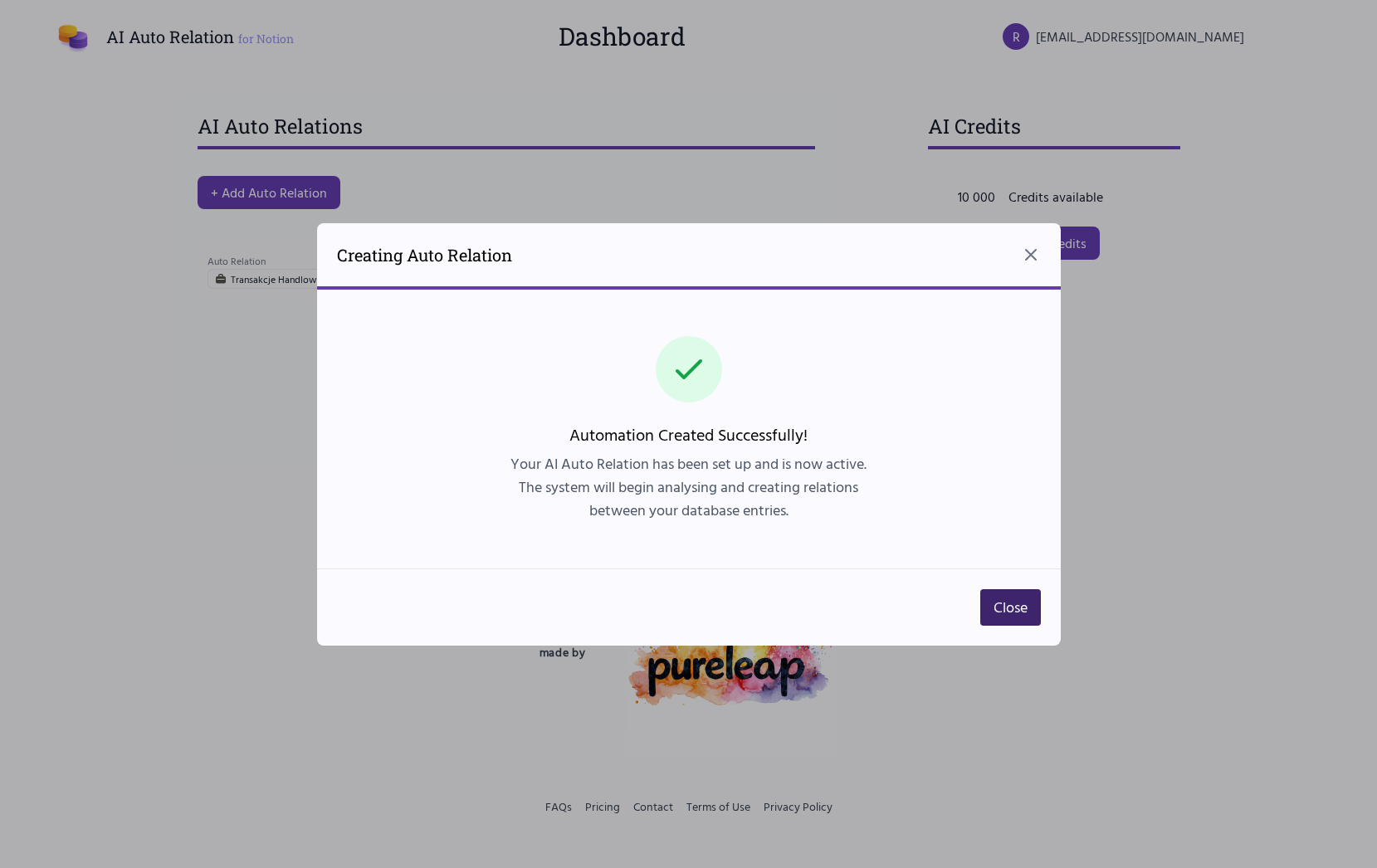
click at [995, 605] on button "Close" at bounding box center [1010, 607] width 61 height 36
